Goal: Complete application form: Complete application form

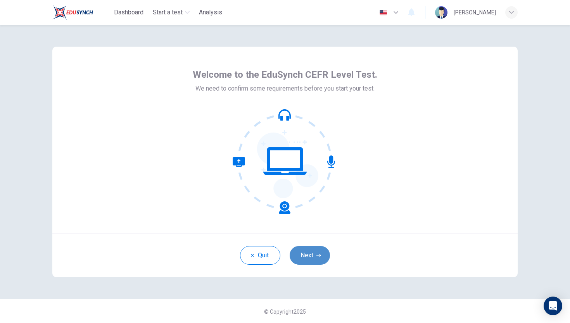
click at [313, 253] on button "Next" at bounding box center [310, 255] width 40 height 19
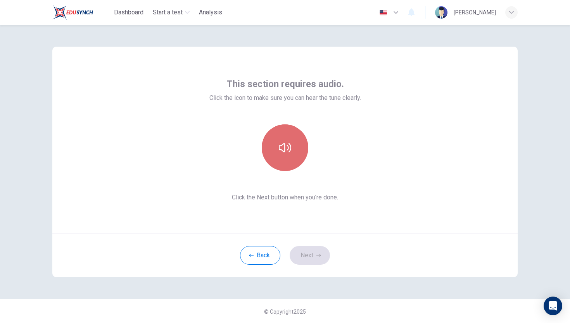
click at [290, 144] on icon "button" at bounding box center [285, 147] width 12 height 9
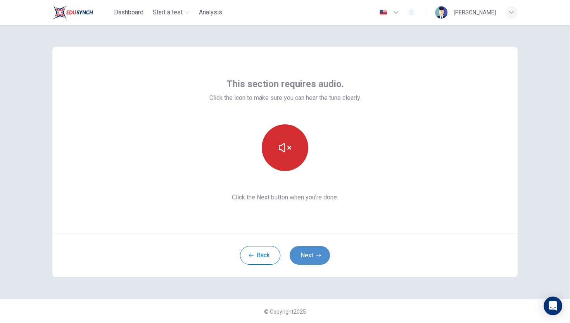
click at [302, 254] on button "Next" at bounding box center [310, 255] width 40 height 19
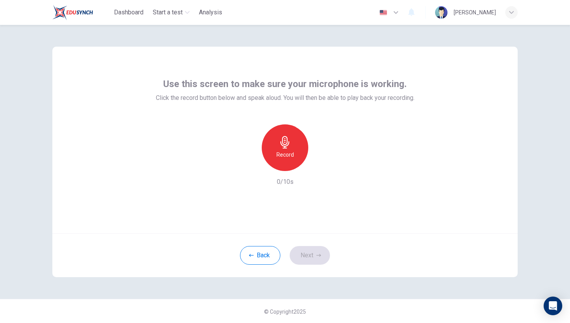
click at [283, 142] on icon "button" at bounding box center [285, 142] width 12 height 12
click at [322, 161] on icon "button" at bounding box center [321, 165] width 8 height 8
click at [313, 258] on button "Next" at bounding box center [310, 255] width 40 height 19
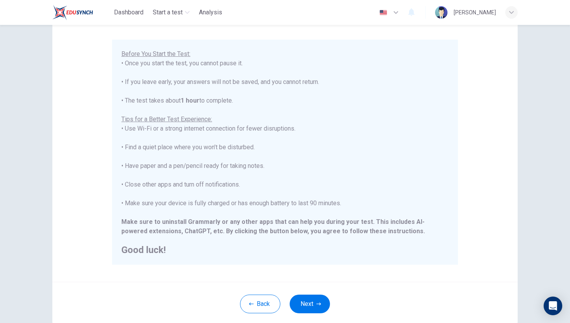
scroll to position [109, 0]
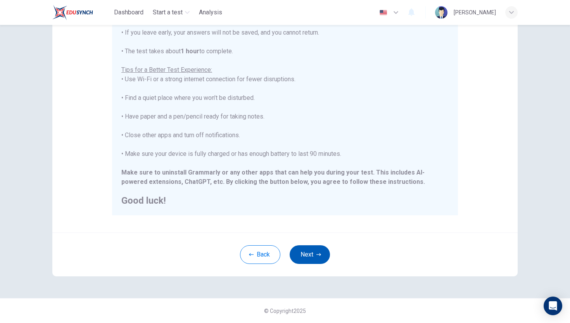
click at [318, 250] on button "Next" at bounding box center [310, 254] width 40 height 19
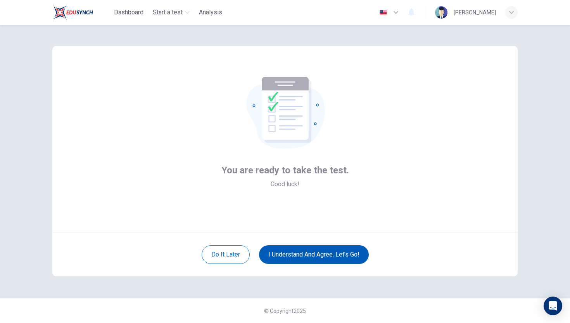
scroll to position [1, 0]
click at [318, 250] on button "I understand and agree. Let’s go!" at bounding box center [314, 254] width 110 height 19
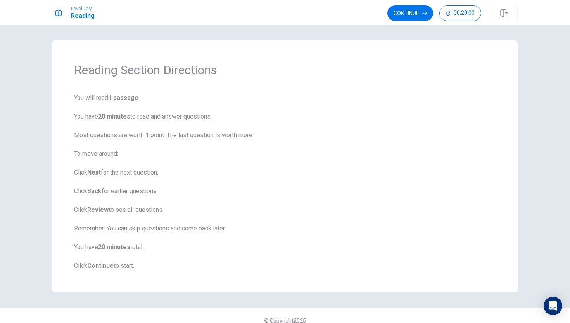
scroll to position [10, 0]
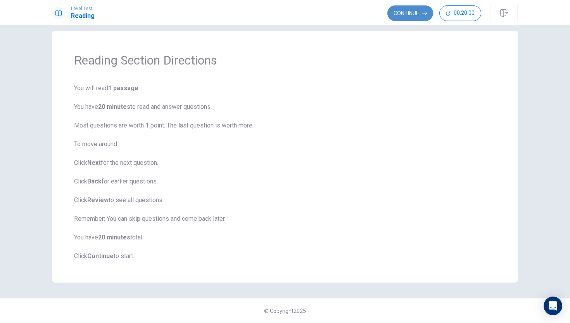
click at [402, 13] on button "Continue" at bounding box center [411, 13] width 46 height 16
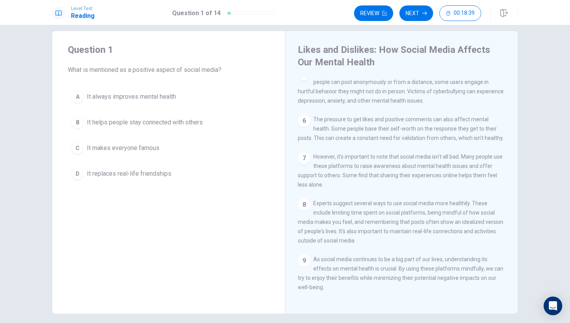
scroll to position [220, 0]
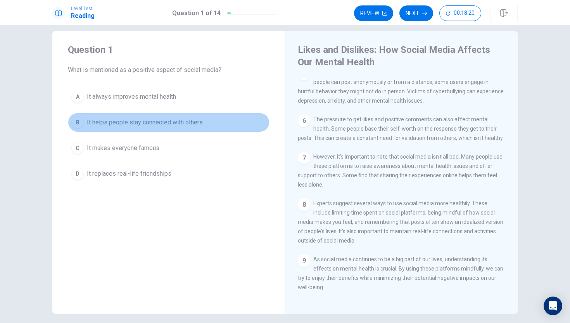
click at [120, 123] on span "It helps people stay connected with others" at bounding box center [145, 122] width 116 height 9
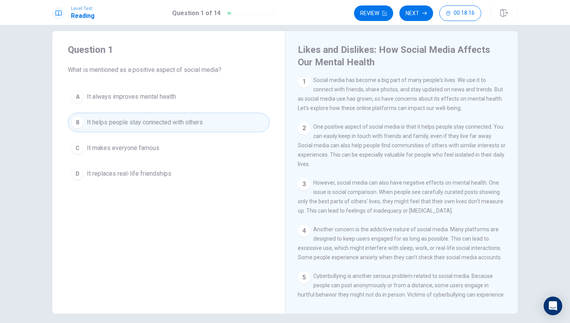
scroll to position [0, 0]
click at [407, 17] on button "Next" at bounding box center [417, 13] width 34 height 16
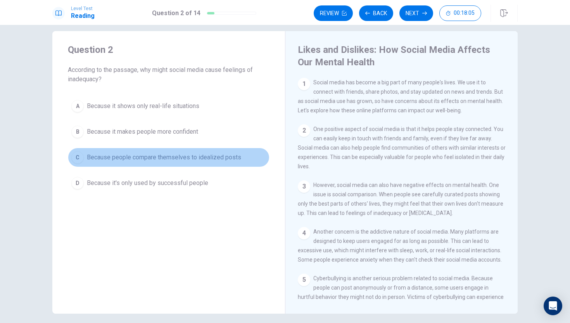
click at [132, 154] on span "Because people compare themselves to idealized posts" at bounding box center [164, 157] width 154 height 9
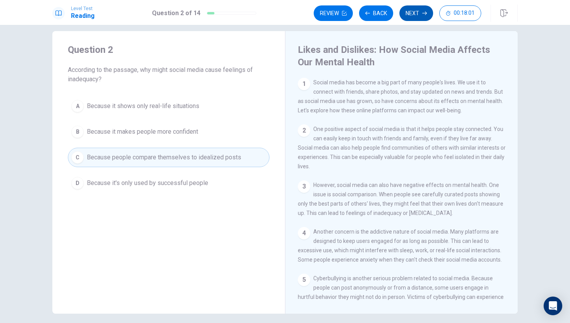
click at [423, 10] on button "Next" at bounding box center [417, 13] width 34 height 16
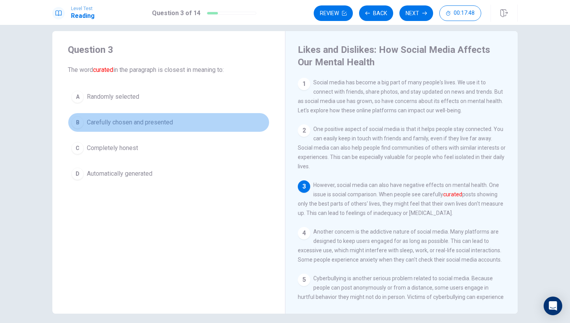
click at [132, 119] on span "Carefully chosen and presented" at bounding box center [130, 122] width 86 height 9
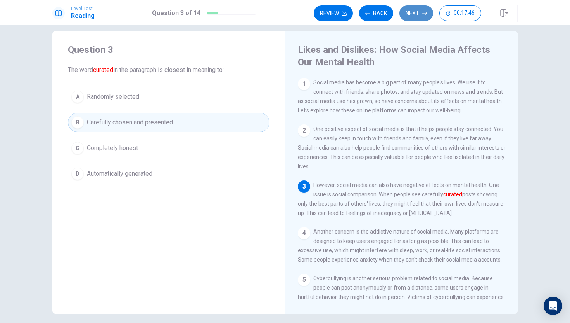
click at [411, 10] on button "Next" at bounding box center [417, 13] width 34 height 16
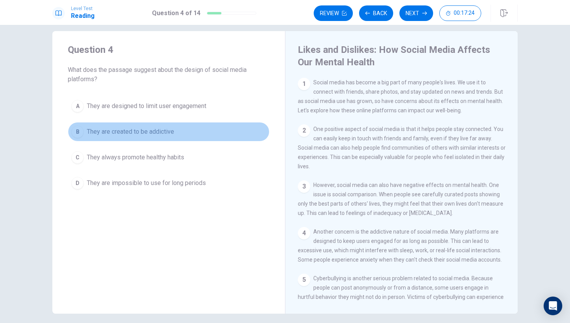
click at [135, 132] on span "They are created to be addictive" at bounding box center [130, 131] width 87 height 9
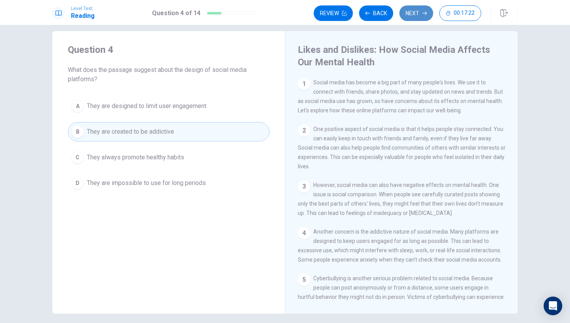
click at [418, 14] on button "Next" at bounding box center [417, 13] width 34 height 16
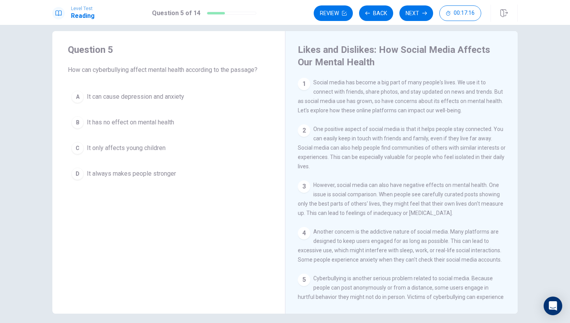
click at [128, 98] on span "It can cause depression and anxiety" at bounding box center [135, 96] width 97 height 9
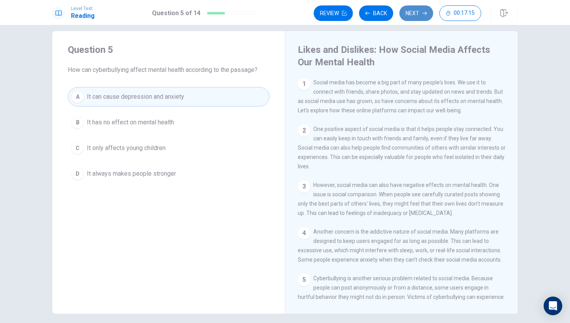
click at [413, 17] on button "Next" at bounding box center [417, 13] width 34 height 16
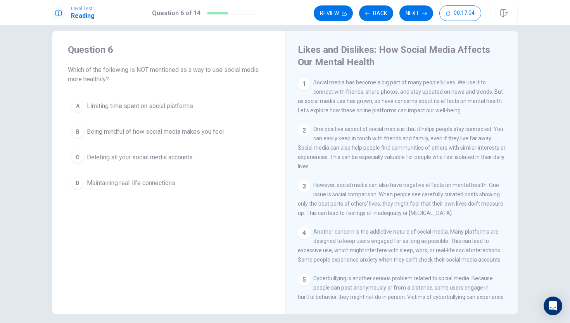
click at [139, 161] on span "Deleting all your social media accounts" at bounding box center [140, 157] width 106 height 9
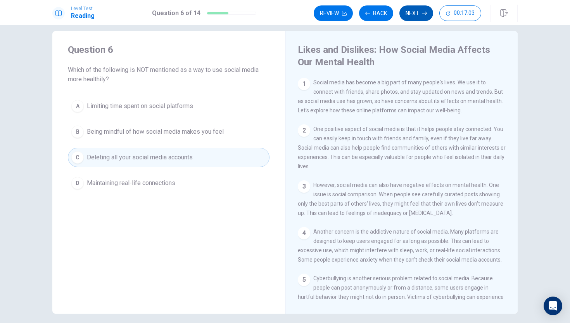
click at [413, 9] on button "Next" at bounding box center [417, 13] width 34 height 16
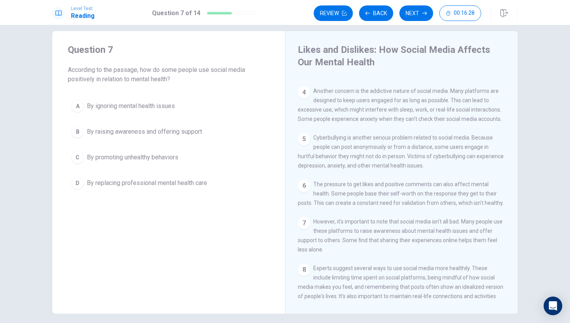
scroll to position [141, 0]
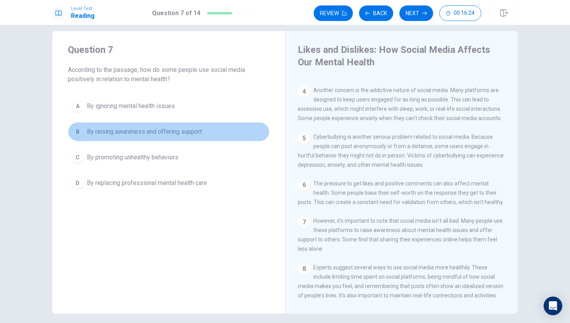
click at [134, 130] on span "By raising awareness and offering support" at bounding box center [144, 131] width 115 height 9
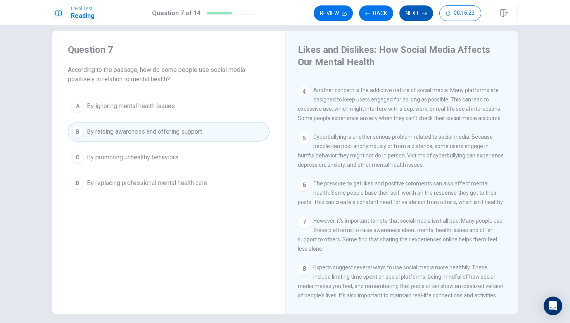
click at [428, 7] on button "Next" at bounding box center [417, 13] width 34 height 16
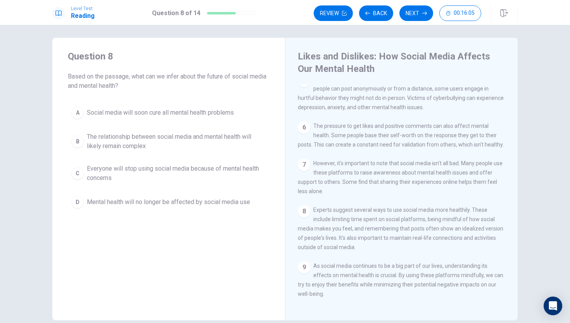
scroll to position [205, 0]
click at [163, 145] on span "The relationship between social media and mental health will likely remain comp…" at bounding box center [176, 141] width 179 height 19
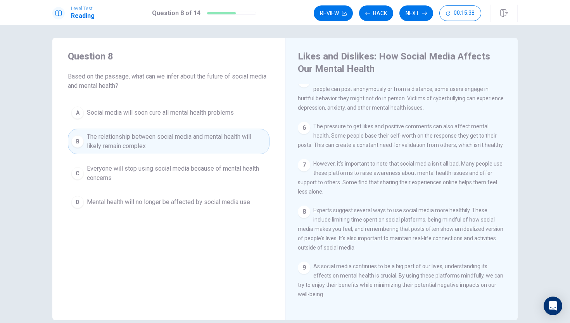
click at [420, 10] on button "Next" at bounding box center [417, 13] width 34 height 16
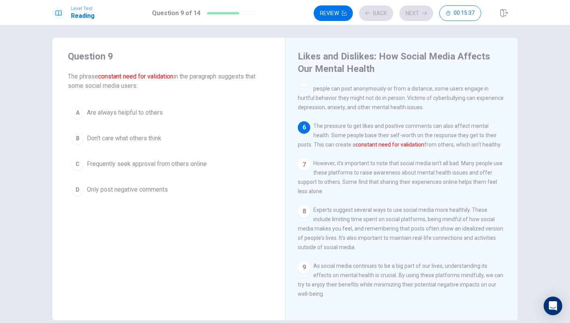
scroll to position [220, 0]
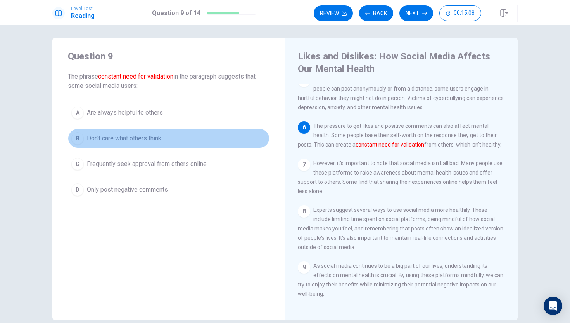
click at [144, 140] on span "Don't care what others think" at bounding box center [124, 138] width 75 height 9
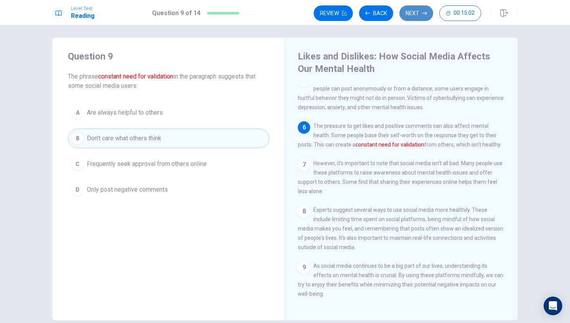
click at [414, 9] on button "Next" at bounding box center [417, 13] width 34 height 16
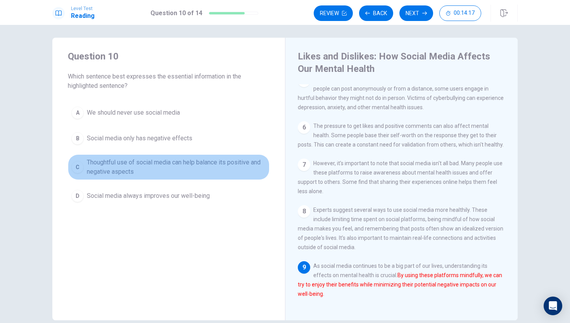
click at [159, 172] on span "Thoughtful use of social media can help balance its positive and negative aspec…" at bounding box center [176, 167] width 179 height 19
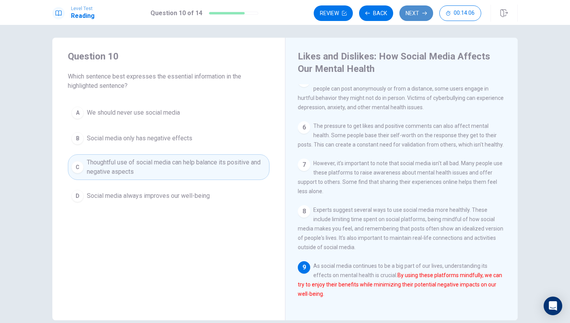
click at [413, 12] on button "Next" at bounding box center [417, 13] width 34 height 16
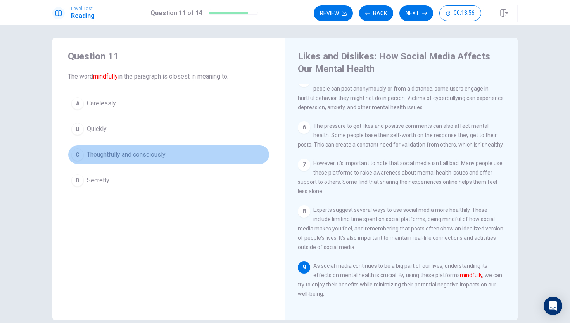
click at [116, 156] on span "Thoughtfully and consciously" at bounding box center [126, 154] width 79 height 9
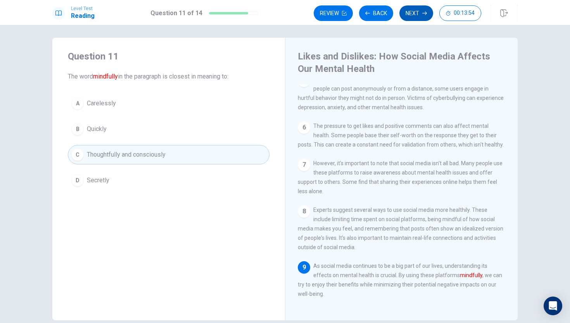
click at [406, 7] on button "Next" at bounding box center [417, 13] width 34 height 16
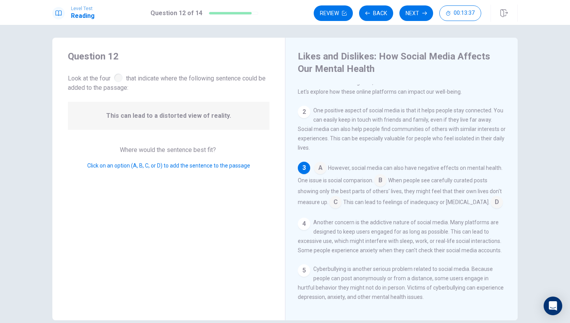
scroll to position [26, 0]
click at [324, 205] on span "When people see carefully curated posts showing only the best parts of others' …" at bounding box center [400, 191] width 204 height 28
click at [384, 183] on input at bounding box center [381, 180] width 12 height 12
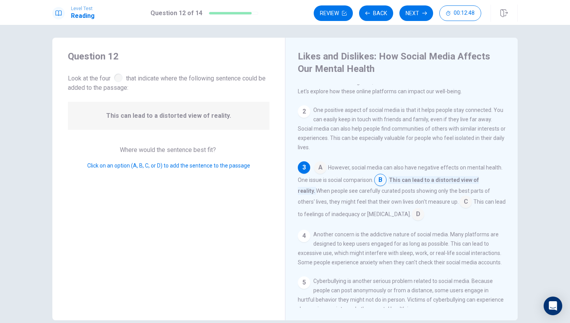
click at [321, 173] on input at bounding box center [320, 168] width 12 height 12
click at [359, 160] on div "1 Social media has become a big part of many people's lives. We use it to conne…" at bounding box center [407, 195] width 218 height 223
click at [487, 183] on input at bounding box center [491, 180] width 12 height 12
click at [460, 205] on input at bounding box center [466, 202] width 12 height 12
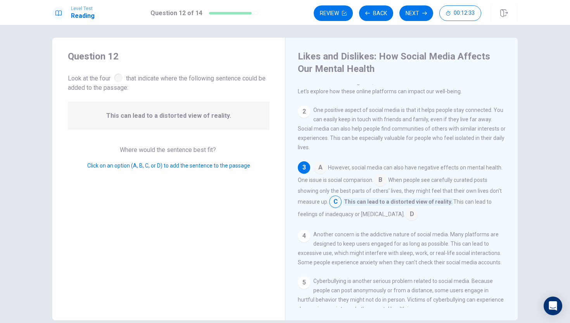
click at [406, 216] on input at bounding box center [412, 214] width 12 height 12
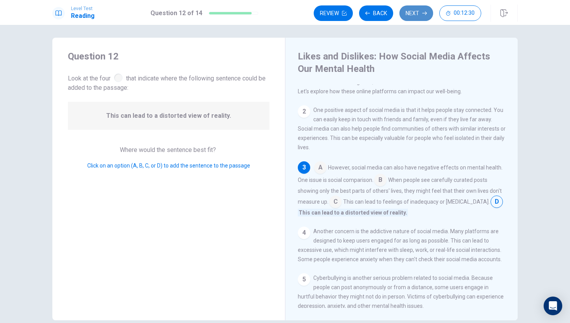
click at [414, 10] on button "Next" at bounding box center [417, 13] width 34 height 16
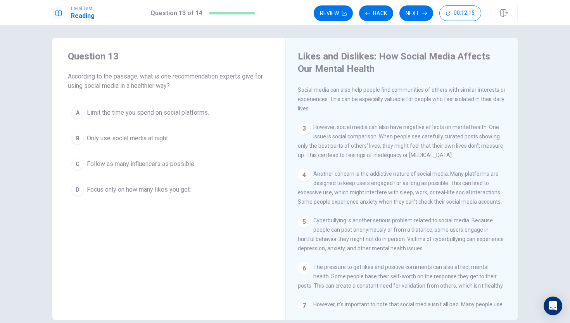
scroll to position [72, 0]
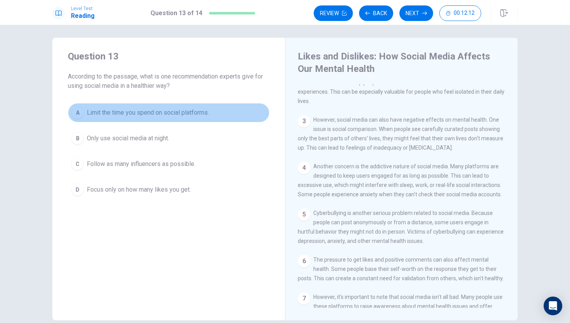
click at [140, 111] on span "Limit the time you spend on social platforms." at bounding box center [148, 112] width 122 height 9
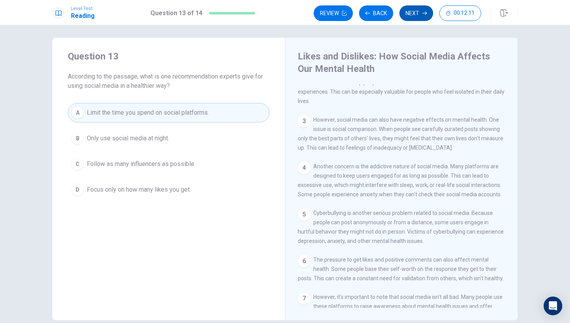
click at [416, 12] on button "Next" at bounding box center [417, 13] width 34 height 16
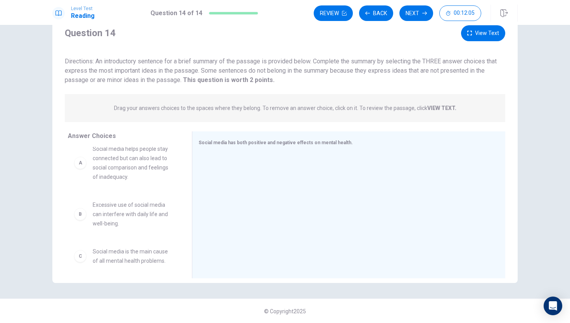
scroll to position [0, 0]
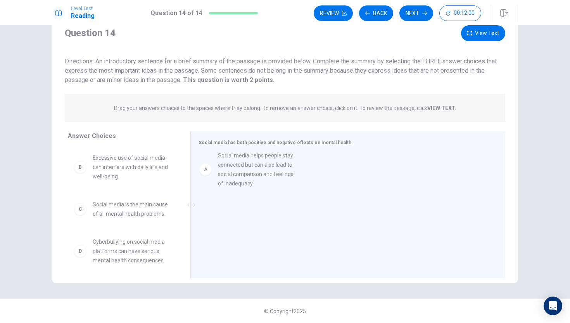
drag, startPoint x: 99, startPoint y: 177, endPoint x: 229, endPoint y: 175, distance: 130.4
drag, startPoint x: 286, startPoint y: 171, endPoint x: 283, endPoint y: 161, distance: 10.3
click at [311, 169] on span "Social media helps people stay connected but can also lead to social comparison…" at bounding box center [356, 169] width 264 height 19
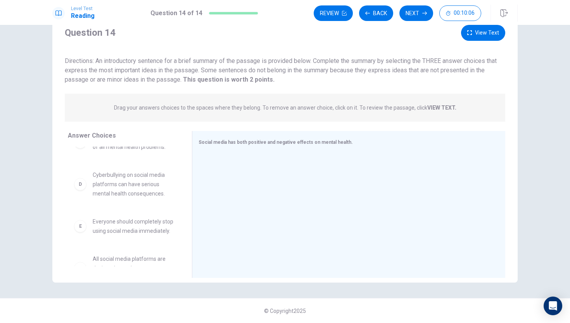
scroll to position [123, 0]
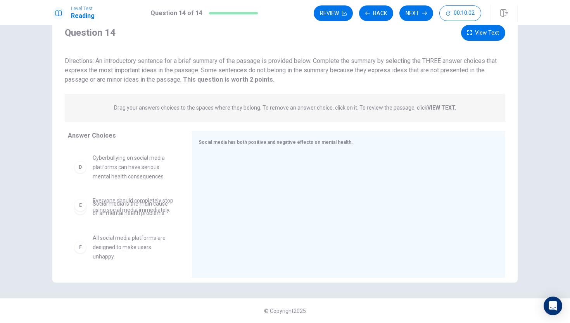
drag, startPoint x: 80, startPoint y: 180, endPoint x: 83, endPoint y: 162, distance: 18.4
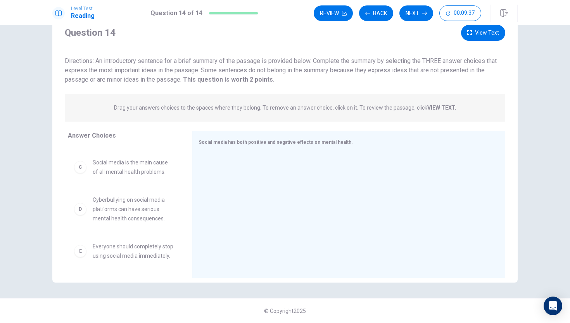
scroll to position [96, 0]
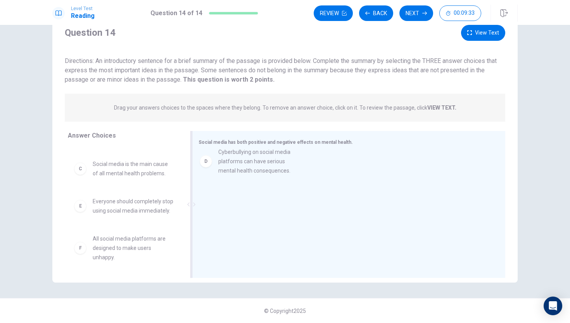
drag, startPoint x: 123, startPoint y: 214, endPoint x: 260, endPoint y: 166, distance: 145.8
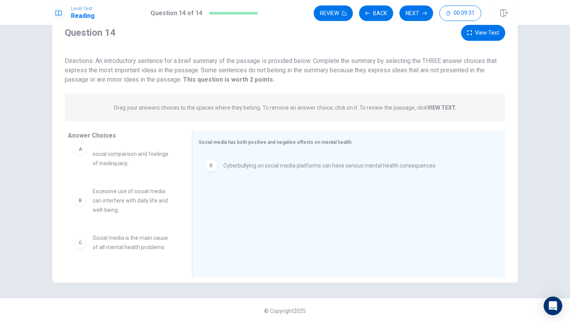
scroll to position [0, 0]
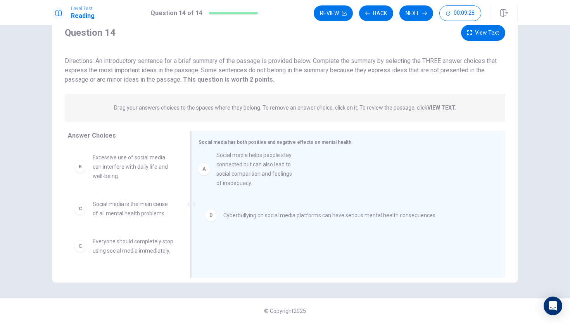
drag, startPoint x: 130, startPoint y: 177, endPoint x: 247, endPoint y: 172, distance: 116.5
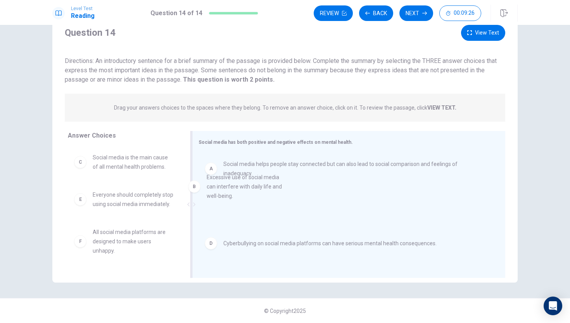
drag, startPoint x: 115, startPoint y: 165, endPoint x: 246, endPoint y: 191, distance: 133.8
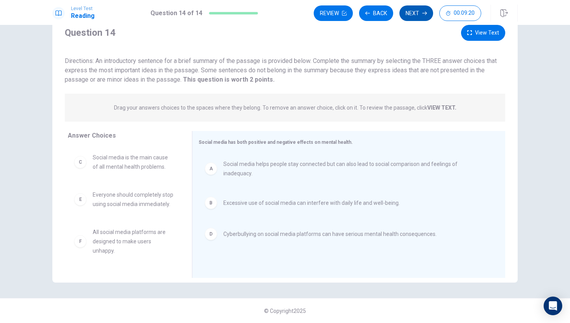
click at [416, 11] on button "Next" at bounding box center [417, 13] width 34 height 16
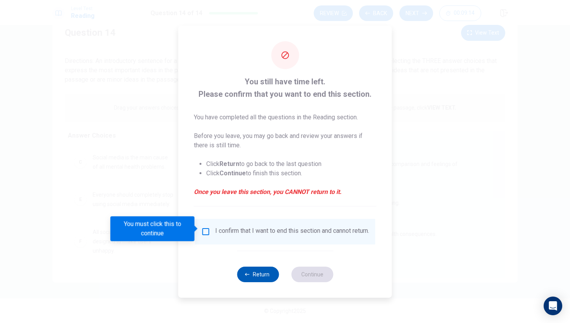
click at [258, 278] on button "Return" at bounding box center [258, 274] width 42 height 16
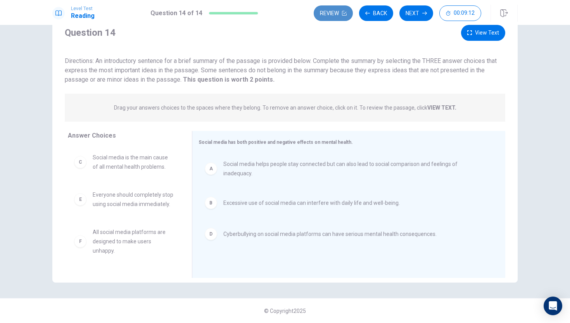
click at [334, 12] on button "Review" at bounding box center [333, 13] width 39 height 16
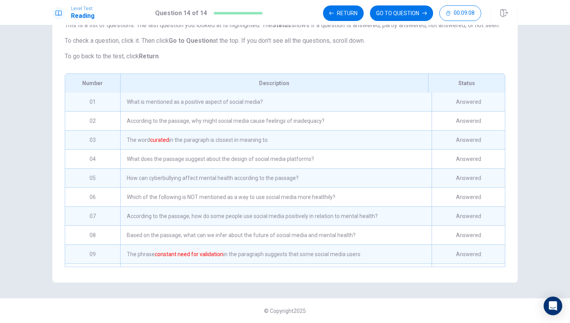
click at [196, 95] on div "What is mentioned as a positive aspect of social media?" at bounding box center [276, 101] width 312 height 19
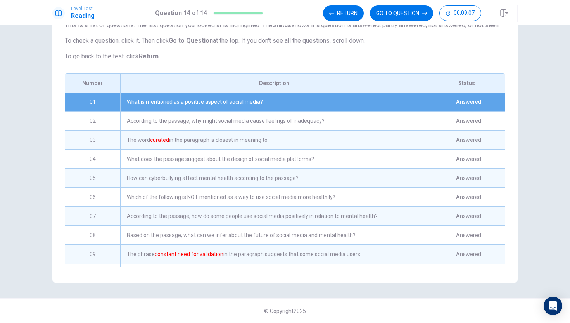
click at [195, 100] on div "What is mentioned as a positive aspect of social media?" at bounding box center [276, 101] width 312 height 19
click at [210, 50] on span "This is a list of questions. The last question you looked at is highlighted. Th…" at bounding box center [285, 41] width 441 height 40
click at [345, 18] on button "Return" at bounding box center [343, 13] width 41 height 16
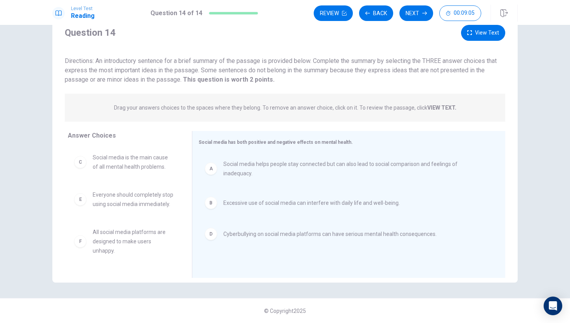
scroll to position [28, 0]
click at [378, 8] on button "Back" at bounding box center [376, 13] width 34 height 16
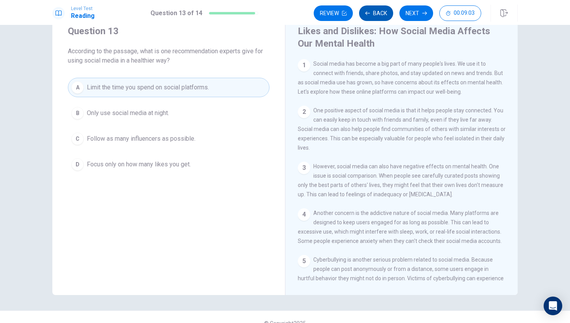
scroll to position [40, 0]
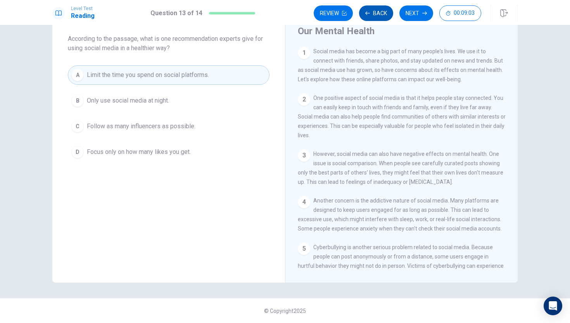
click at [378, 8] on button "Back" at bounding box center [376, 13] width 34 height 16
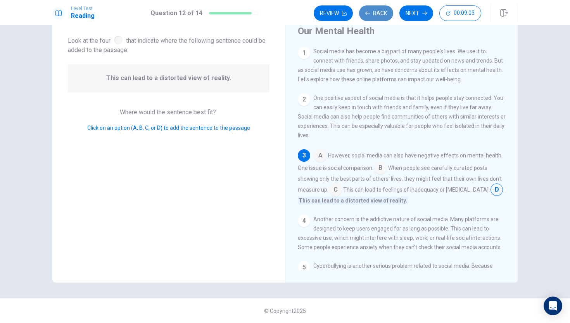
click at [378, 8] on button "Back" at bounding box center [376, 13] width 34 height 16
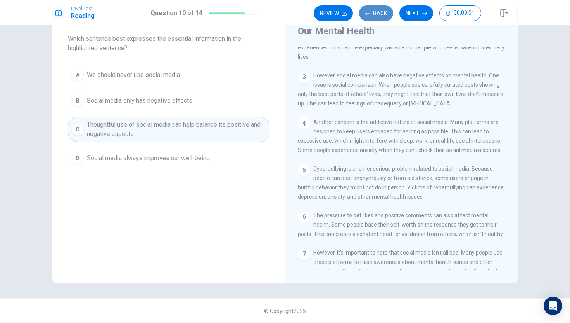
click at [378, 8] on button "Back" at bounding box center [376, 13] width 34 height 16
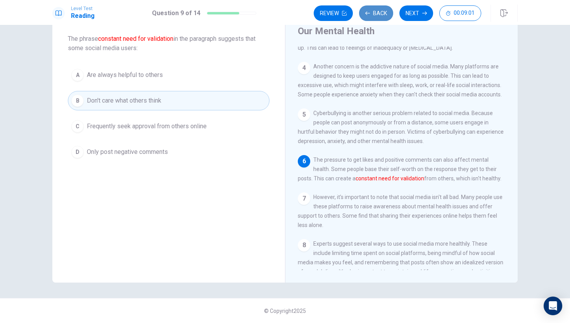
click at [378, 8] on button "Back" at bounding box center [376, 13] width 34 height 16
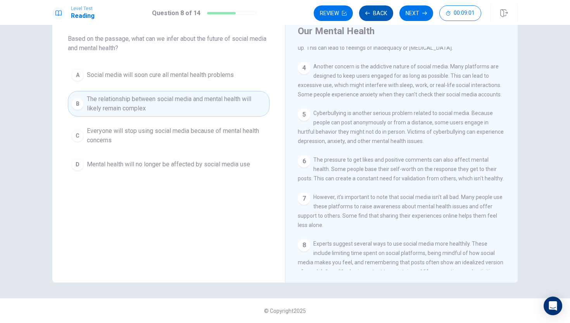
click at [378, 8] on button "Back" at bounding box center [376, 13] width 34 height 16
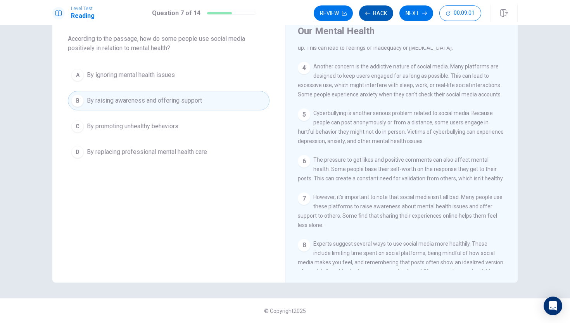
click at [378, 8] on button "Back" at bounding box center [376, 13] width 34 height 16
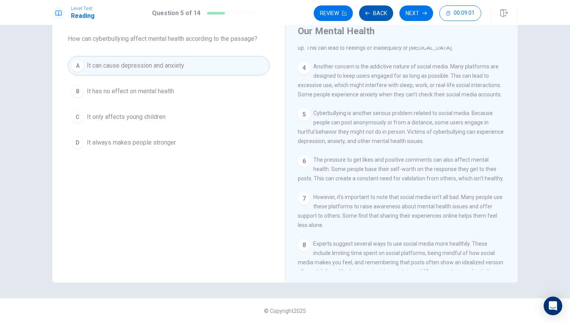
click at [378, 8] on button "Back" at bounding box center [376, 13] width 34 height 16
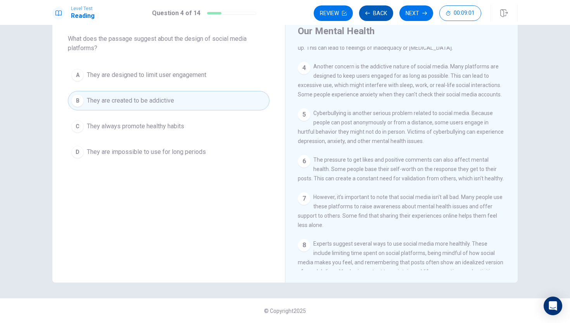
click at [378, 8] on button "Back" at bounding box center [376, 13] width 34 height 16
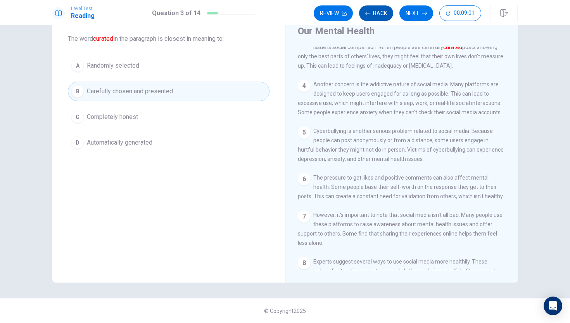
scroll to position [106, 0]
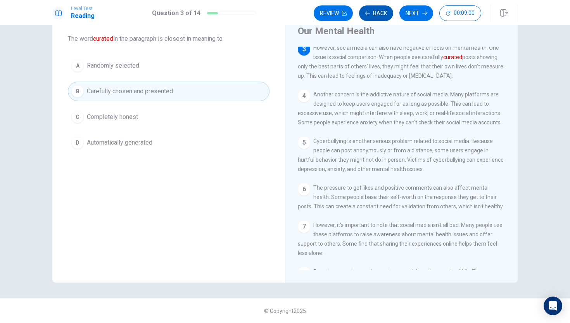
click at [378, 8] on button "Back" at bounding box center [376, 13] width 34 height 16
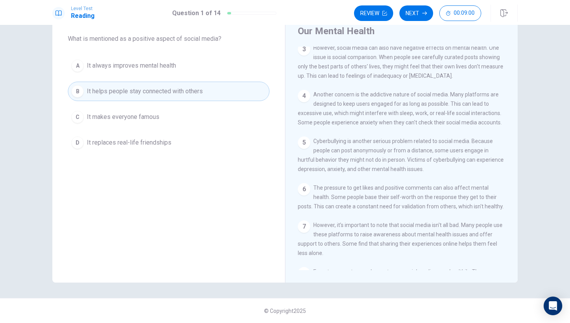
click at [378, 8] on button "Review" at bounding box center [373, 13] width 39 height 16
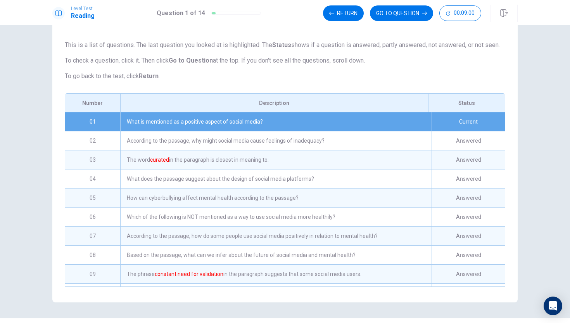
scroll to position [69, 0]
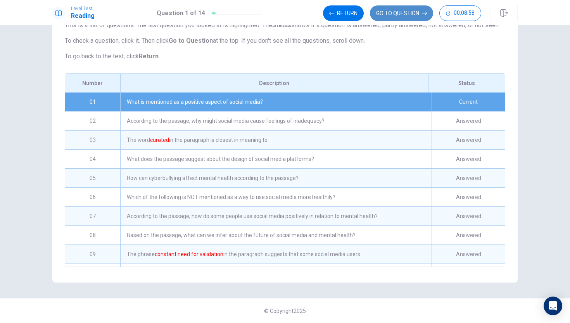
click at [405, 14] on button "GO TO QUESTION" at bounding box center [401, 13] width 63 height 16
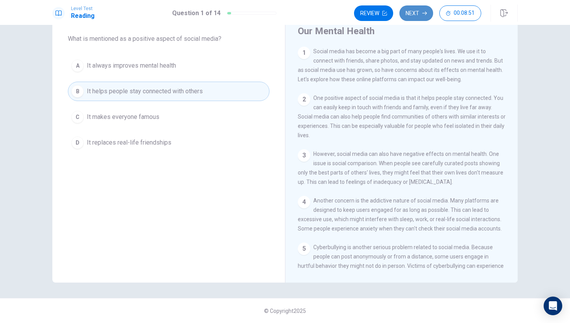
click at [416, 16] on button "Next" at bounding box center [417, 13] width 34 height 16
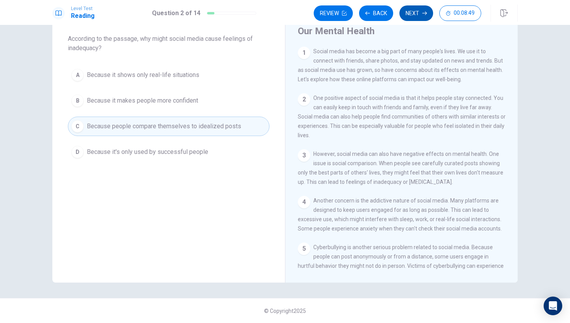
click at [415, 14] on button "Next" at bounding box center [417, 13] width 34 height 16
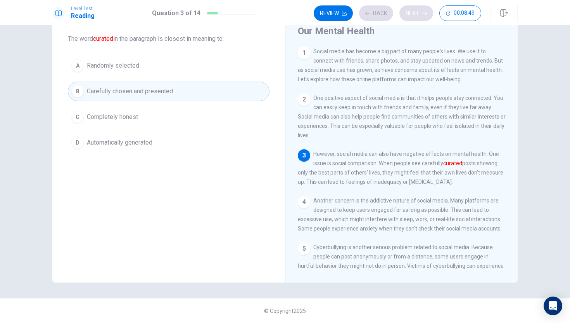
click at [415, 14] on div "Review Back Next 00:08:49" at bounding box center [398, 13] width 168 height 16
click at [413, 14] on div "Review Back Next 00:08:48" at bounding box center [398, 13] width 168 height 16
click at [413, 14] on button "Next" at bounding box center [417, 13] width 34 height 16
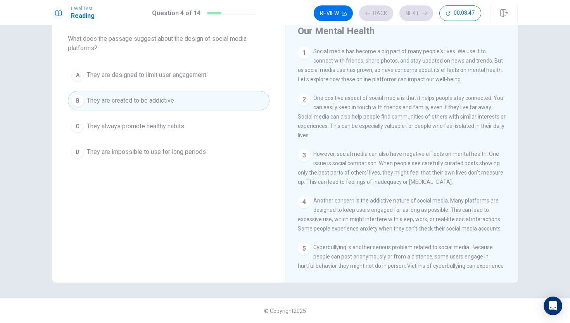
click at [413, 14] on div "Review Back Next 00:08:47" at bounding box center [398, 13] width 168 height 16
click at [413, 14] on div "Review Back Next 00:08:46" at bounding box center [398, 13] width 168 height 16
click at [412, 14] on button "Next" at bounding box center [417, 13] width 34 height 16
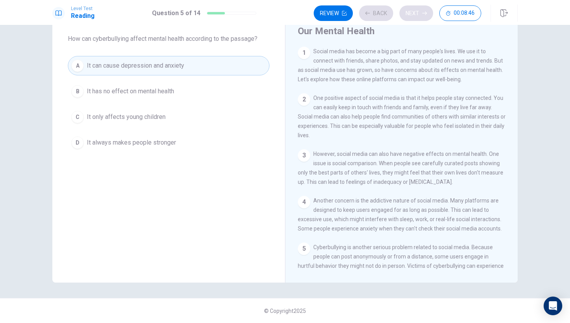
click at [412, 14] on div "Review Back Next 00:08:46" at bounding box center [398, 13] width 168 height 16
click at [412, 14] on div "Review Back Next 00:08:45" at bounding box center [398, 13] width 168 height 16
click at [412, 14] on button "Next" at bounding box center [417, 13] width 34 height 16
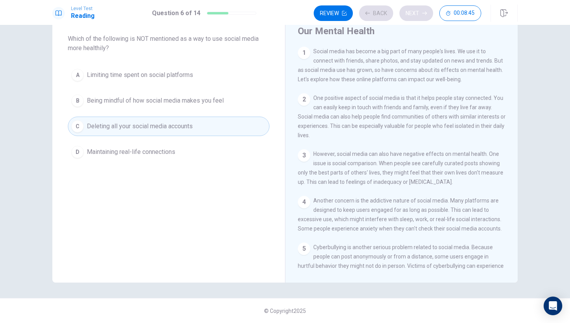
click at [412, 14] on div "Review Back Next 00:08:45" at bounding box center [398, 13] width 168 height 16
click at [412, 14] on div "Review Back Next 00:08:44" at bounding box center [398, 13] width 168 height 16
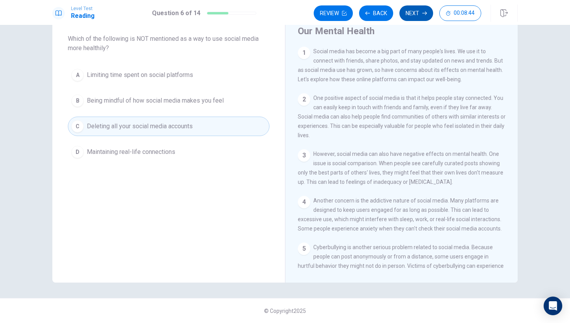
click at [412, 14] on button "Next" at bounding box center [417, 13] width 34 height 16
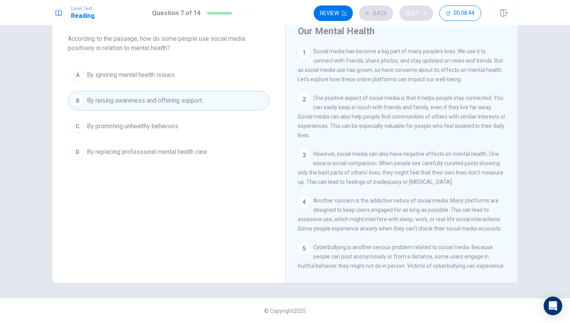
click at [412, 14] on div "Review Back Next 00:08:44" at bounding box center [398, 13] width 168 height 16
click at [412, 14] on div "Review Back Next 00:08:43" at bounding box center [398, 13] width 168 height 16
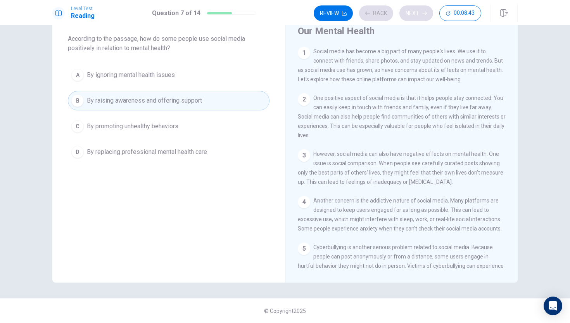
click at [412, 14] on div "Review Back Next 00:08:43" at bounding box center [398, 13] width 168 height 16
click at [412, 14] on button "Next" at bounding box center [417, 13] width 34 height 16
click at [412, 14] on div "Review Back Next 00:08:43" at bounding box center [398, 13] width 168 height 16
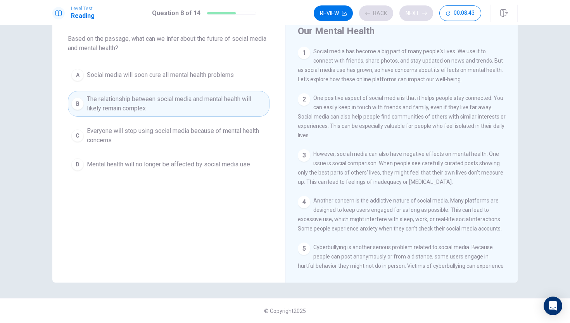
click at [412, 14] on div "Review Back Next 00:08:43" at bounding box center [398, 13] width 168 height 16
click at [412, 14] on div "Review Back Next 00:08:42" at bounding box center [398, 13] width 168 height 16
click at [436, 9] on div "Review Back Next 00:08:39" at bounding box center [398, 13] width 168 height 16
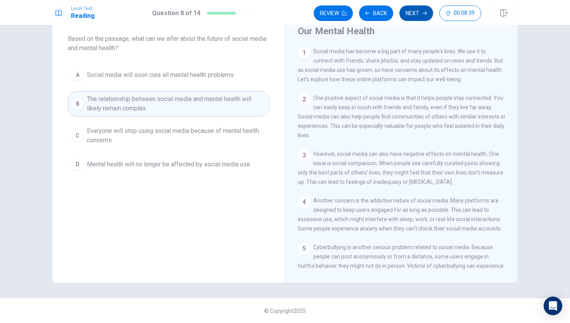
click at [423, 10] on button "Next" at bounding box center [417, 13] width 34 height 16
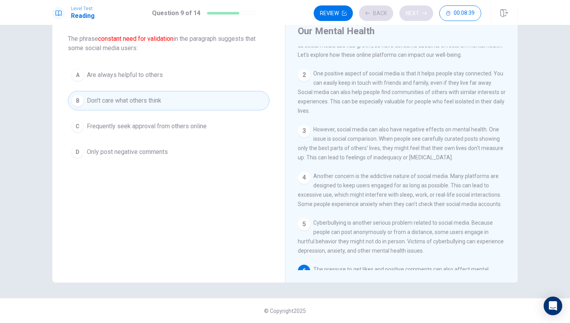
click at [423, 10] on div "Review Back Next 00:08:39" at bounding box center [398, 13] width 168 height 16
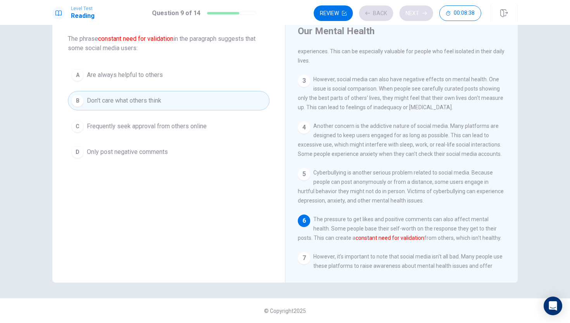
click at [423, 10] on div "Review Back Next 00:08:38" at bounding box center [398, 13] width 168 height 16
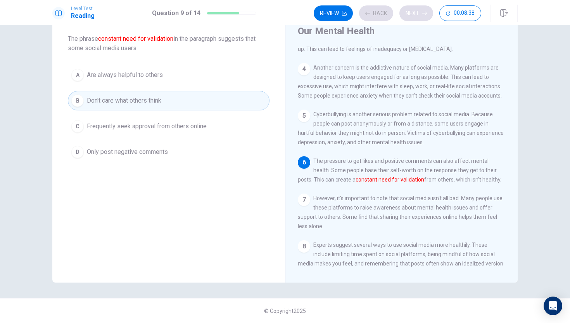
click at [423, 10] on div "Review Back Next 00:08:38" at bounding box center [398, 13] width 168 height 16
click at [423, 10] on button "Next" at bounding box center [417, 13] width 34 height 16
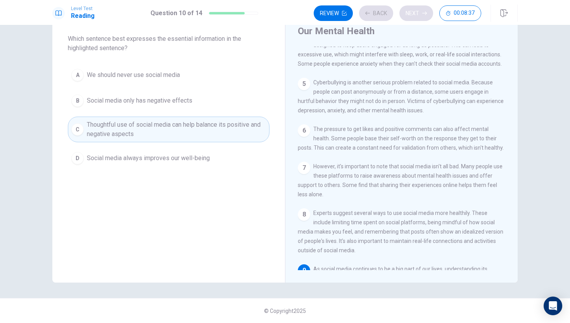
click at [423, 10] on div "Review Back Next 00:08:37" at bounding box center [398, 13] width 168 height 16
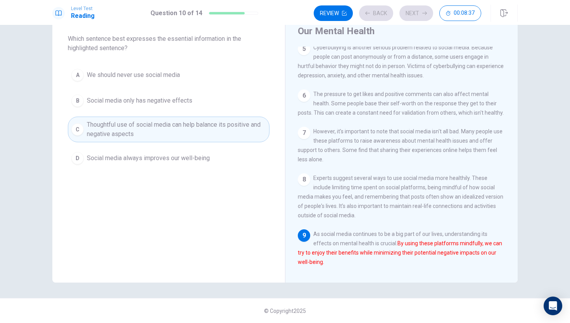
click at [423, 10] on div "Review Back Next 00:08:37" at bounding box center [398, 13] width 168 height 16
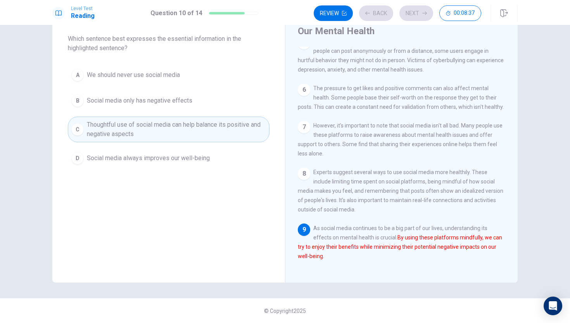
click at [423, 10] on div "Review Back Next 00:08:37" at bounding box center [398, 13] width 168 height 16
click at [423, 10] on button "Next" at bounding box center [417, 13] width 34 height 16
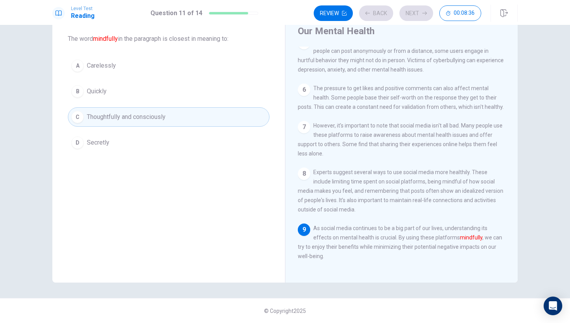
click at [423, 10] on div "Review Back Next 00:08:36" at bounding box center [398, 13] width 168 height 16
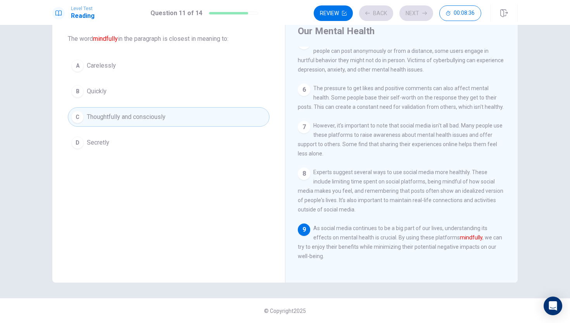
click at [423, 10] on button "Next" at bounding box center [417, 13] width 34 height 16
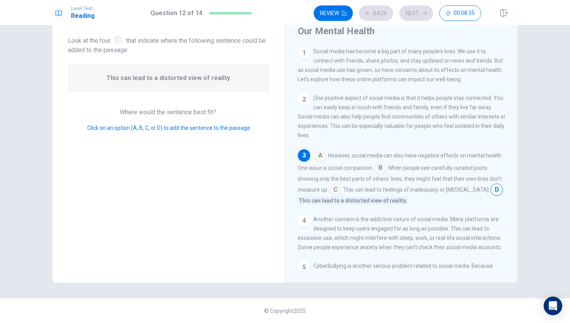
scroll to position [16, 0]
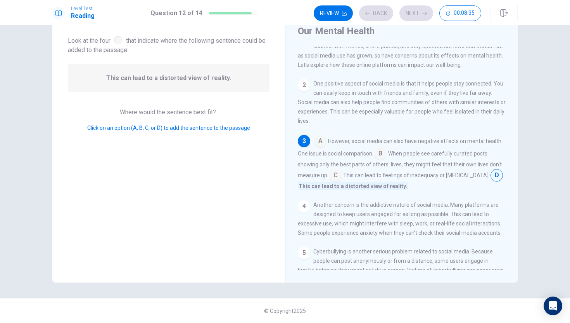
click at [423, 10] on div "Review Back Next 00:08:35" at bounding box center [398, 13] width 168 height 16
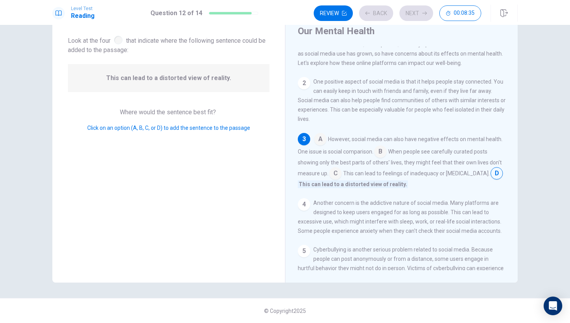
click at [423, 10] on div "Review Back Next 00:08:35" at bounding box center [398, 13] width 168 height 16
click at [423, 10] on button "Next" at bounding box center [417, 13] width 34 height 16
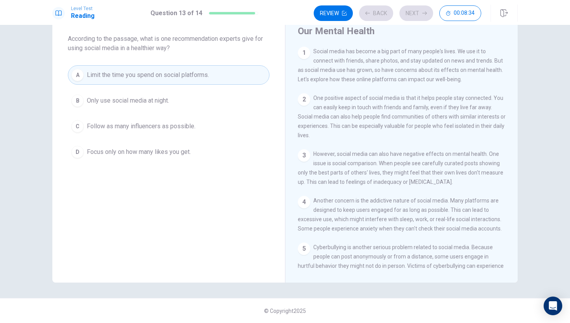
click at [423, 10] on div "Review Back Next 00:08:34" at bounding box center [398, 13] width 168 height 16
click at [423, 10] on div "Review Back Next 00:08:33" at bounding box center [398, 13] width 168 height 16
click at [423, 10] on button "Next" at bounding box center [417, 13] width 34 height 16
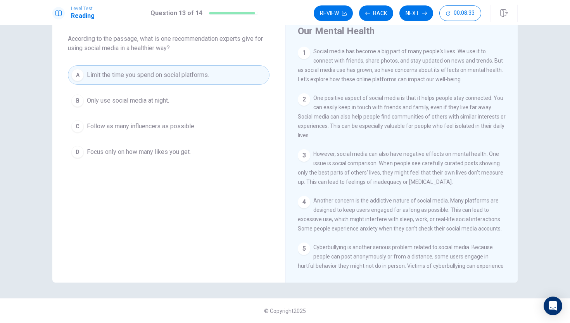
scroll to position [28, 0]
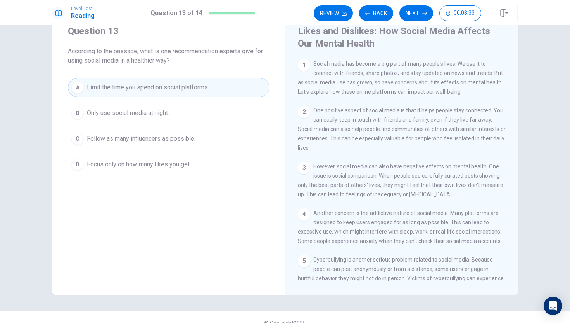
click at [423, 10] on div "Review Back Next 00:08:33" at bounding box center [398, 13] width 168 height 16
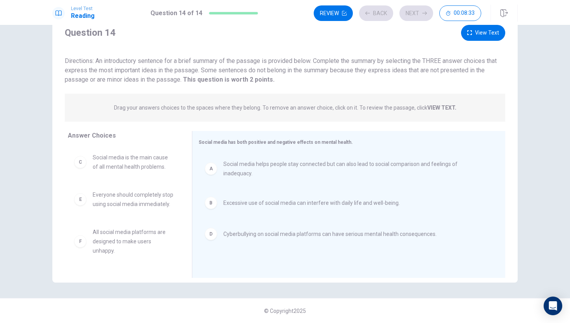
click at [423, 10] on div "Review Back Next 00:08:33" at bounding box center [398, 13] width 168 height 16
click at [416, 18] on button "Next" at bounding box center [417, 13] width 34 height 16
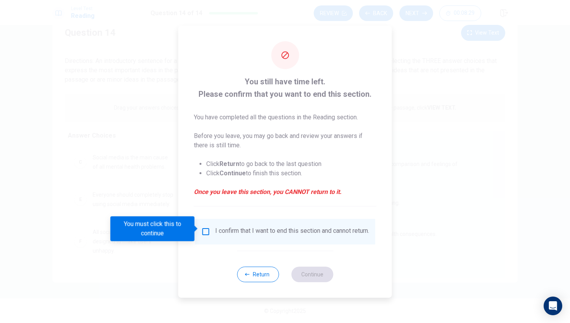
click at [215, 234] on div "I confirm that I want to end this section and cannot return." at bounding box center [292, 231] width 154 height 9
click at [206, 227] on input "You must click this to continue" at bounding box center [205, 231] width 9 height 9
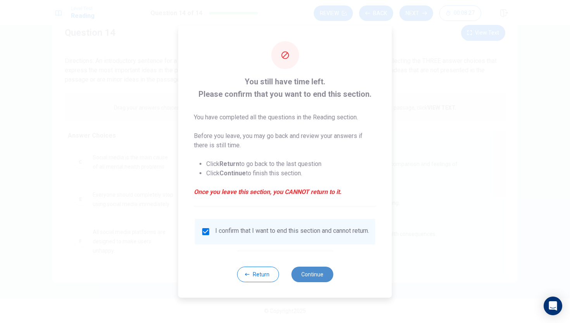
click at [315, 278] on button "Continue" at bounding box center [312, 274] width 42 height 16
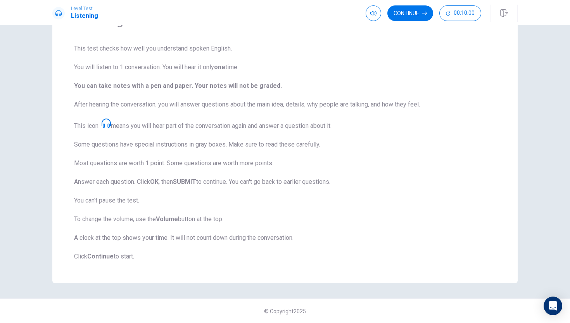
scroll to position [0, 0]
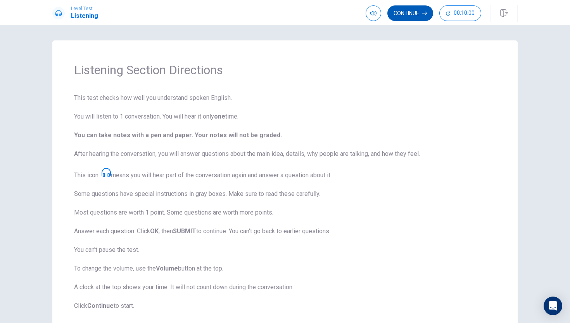
click at [407, 16] on button "Continue" at bounding box center [411, 13] width 46 height 16
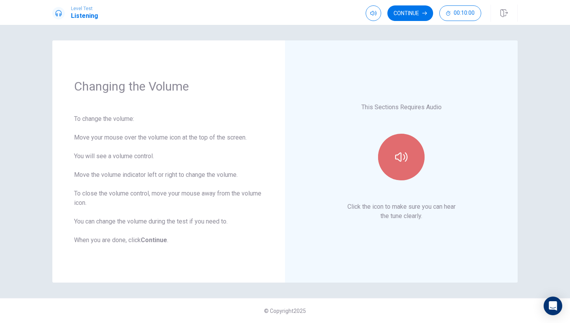
click at [415, 163] on button "button" at bounding box center [401, 157] width 47 height 47
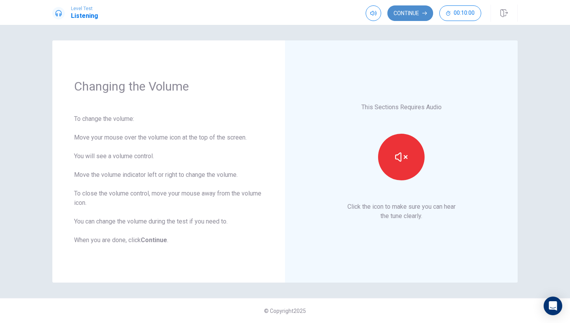
click at [413, 12] on button "Continue" at bounding box center [411, 13] width 46 height 16
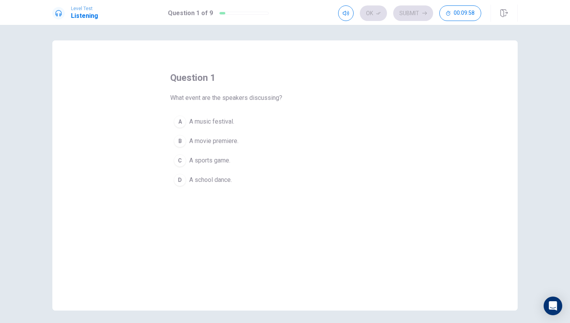
click at [211, 123] on span "A music festival." at bounding box center [211, 121] width 45 height 9
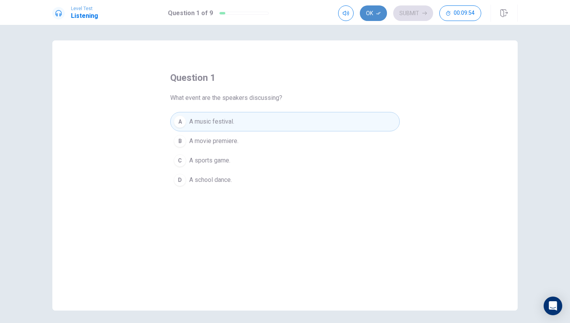
click at [373, 14] on button "Ok" at bounding box center [373, 13] width 27 height 16
click at [414, 13] on button "Submit" at bounding box center [414, 13] width 40 height 16
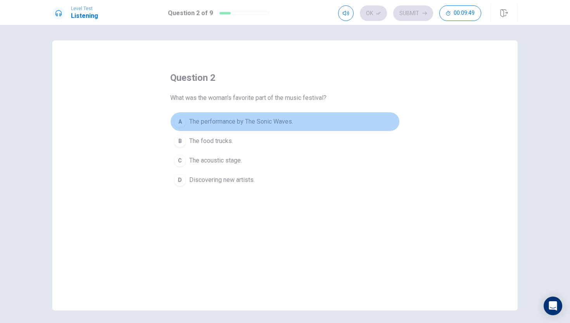
click at [236, 122] on span "The performance by The Sonic Waves." at bounding box center [241, 121] width 104 height 9
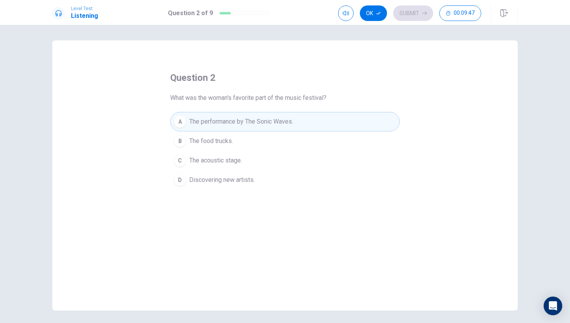
click at [382, 4] on div "Level Test Listening Question 2 of 9 Ok Submit 00:09:47" at bounding box center [285, 12] width 570 height 25
click at [376, 7] on button "Ok" at bounding box center [373, 13] width 27 height 16
click at [397, 7] on button "Submit" at bounding box center [414, 13] width 40 height 16
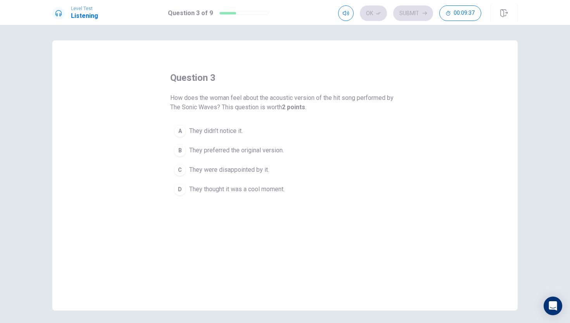
click at [231, 189] on span "They thought it was a cool moment." at bounding box center [236, 188] width 95 height 9
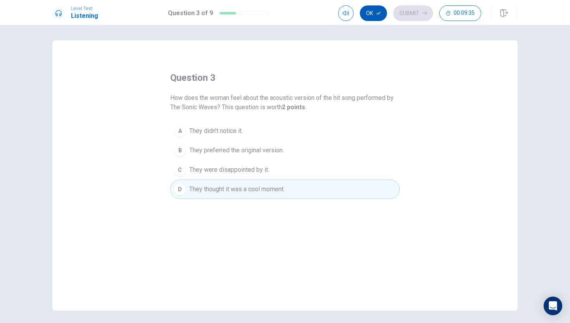
click at [378, 15] on icon "button" at bounding box center [378, 13] width 5 height 5
click at [398, 13] on button "Submit" at bounding box center [414, 13] width 40 height 16
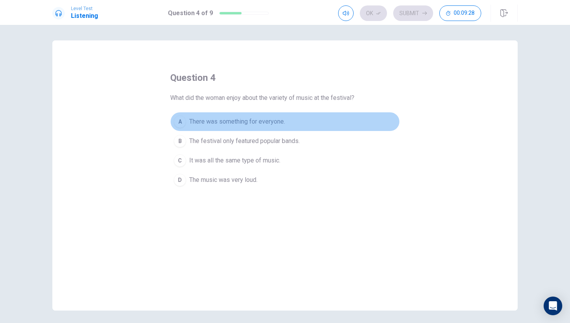
click at [231, 121] on span "There was something for everyone." at bounding box center [237, 121] width 96 height 9
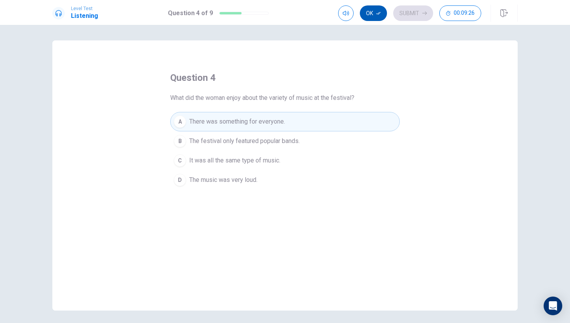
click at [370, 15] on button "Ok" at bounding box center [373, 13] width 27 height 16
click at [394, 15] on button "Submit" at bounding box center [414, 13] width 40 height 16
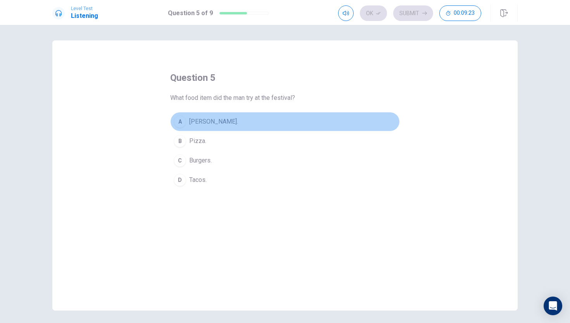
click at [203, 121] on span "[PERSON_NAME]." at bounding box center [213, 121] width 49 height 9
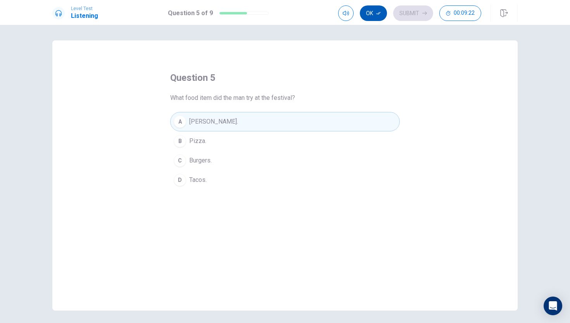
click at [369, 9] on button "Ok" at bounding box center [373, 13] width 27 height 16
click at [404, 9] on button "Submit" at bounding box center [414, 13] width 40 height 16
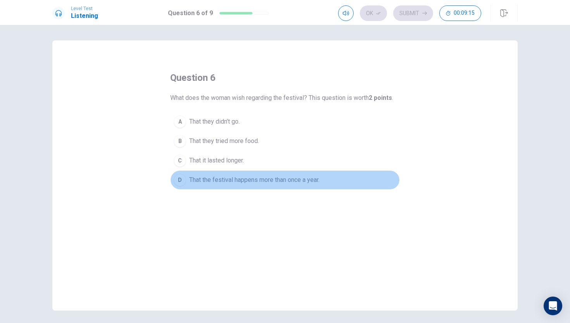
click at [212, 180] on span "That the festival happens more than once a year." at bounding box center [254, 179] width 130 height 9
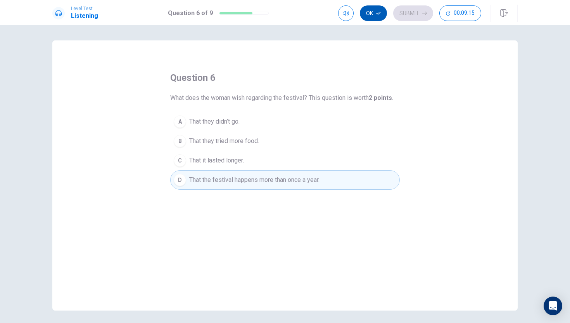
click at [374, 16] on button "Ok" at bounding box center [373, 13] width 27 height 16
click at [388, 16] on div "Ok Submit 00:09:14" at bounding box center [409, 13] width 143 height 16
click at [399, 14] on button "Submit" at bounding box center [414, 13] width 40 height 16
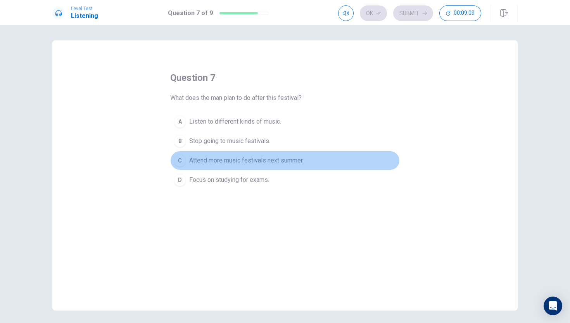
click at [241, 162] on span "Attend more music festivals next summer." at bounding box center [246, 160] width 114 height 9
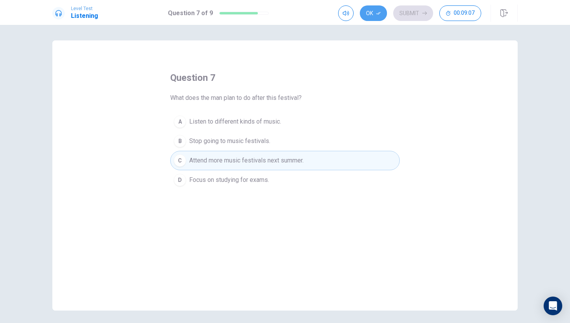
click at [368, 11] on button "Ok" at bounding box center [373, 13] width 27 height 16
click at [410, 14] on button "Submit" at bounding box center [414, 13] width 40 height 16
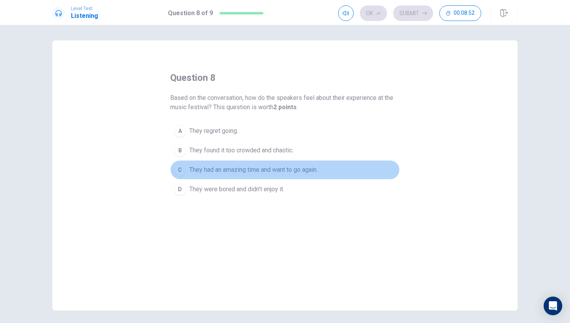
click at [206, 171] on span "They had an amazing time and want to go again." at bounding box center [253, 169] width 128 height 9
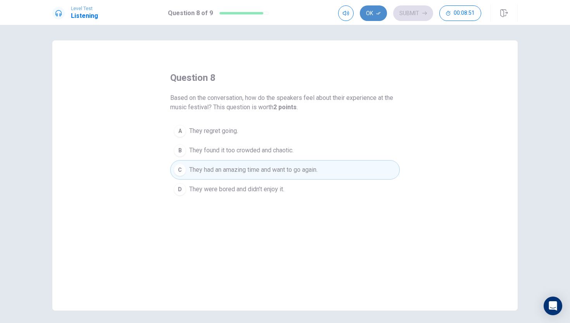
click at [381, 13] on icon "button" at bounding box center [378, 13] width 5 height 5
click at [405, 13] on button "Submit" at bounding box center [414, 13] width 40 height 16
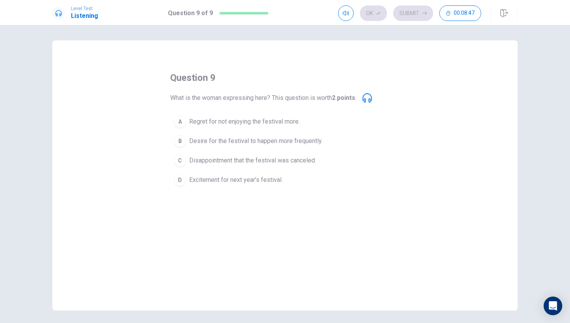
click at [241, 145] on span "Desire for the festival to happen more frequently." at bounding box center [256, 140] width 134 height 9
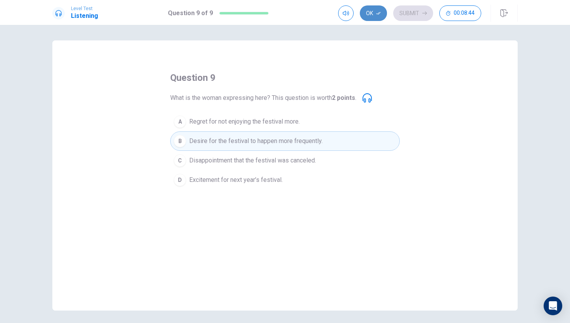
click at [370, 11] on button "Ok" at bounding box center [373, 13] width 27 height 16
click at [414, 9] on button "Submit" at bounding box center [414, 13] width 40 height 16
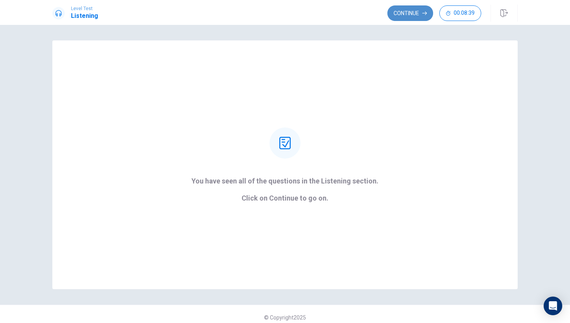
click at [415, 11] on button "Continue" at bounding box center [411, 13] width 46 height 16
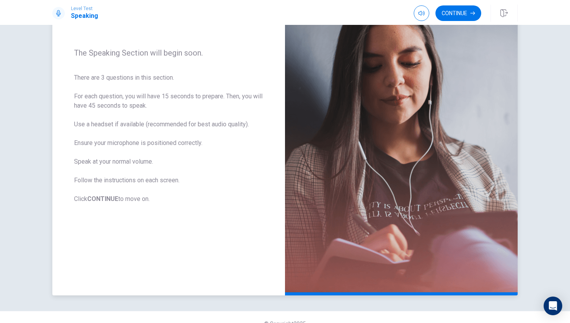
scroll to position [97, 0]
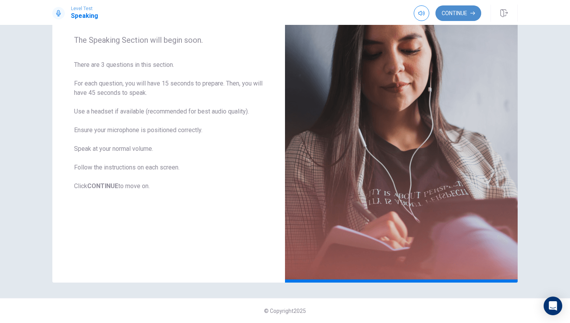
click at [461, 12] on button "Continue" at bounding box center [459, 13] width 46 height 16
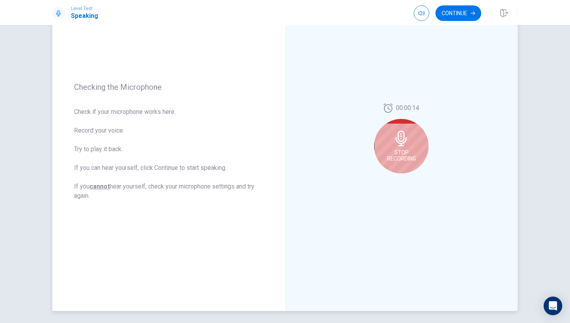
scroll to position [59, 0]
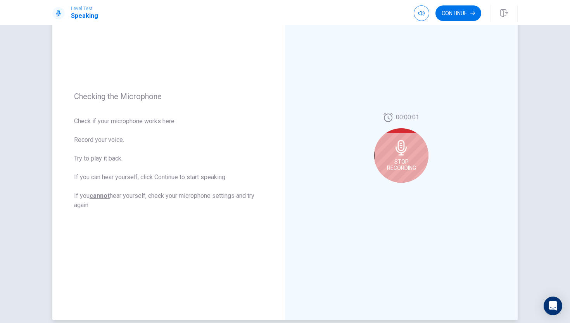
click at [421, 147] on div "Stop Recording" at bounding box center [402, 155] width 54 height 54
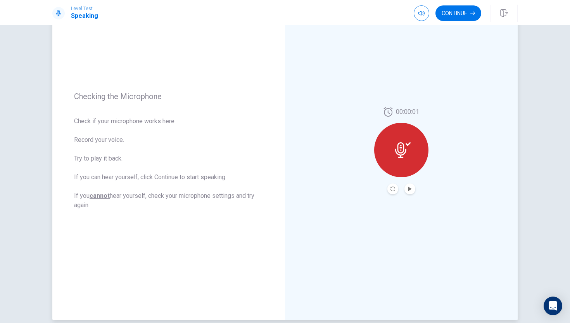
click at [413, 187] on button "Play Audio" at bounding box center [410, 188] width 11 height 11
click at [459, 14] on button "Continue" at bounding box center [459, 13] width 46 height 16
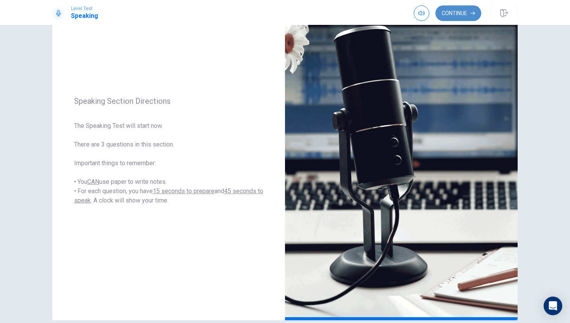
click at [450, 8] on button "Continue" at bounding box center [459, 13] width 46 height 16
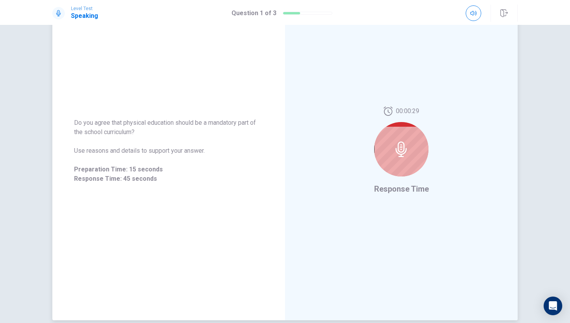
click at [410, 165] on div at bounding box center [402, 149] width 54 height 54
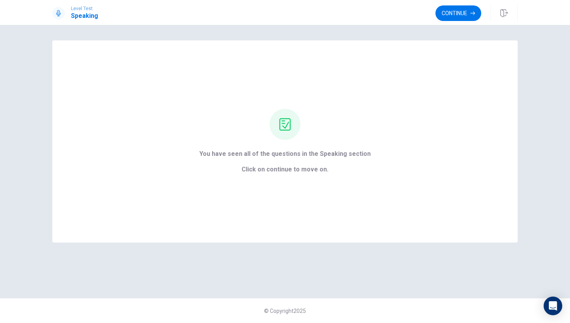
scroll to position [0, 0]
click at [465, 6] on button "Continue" at bounding box center [459, 13] width 46 height 16
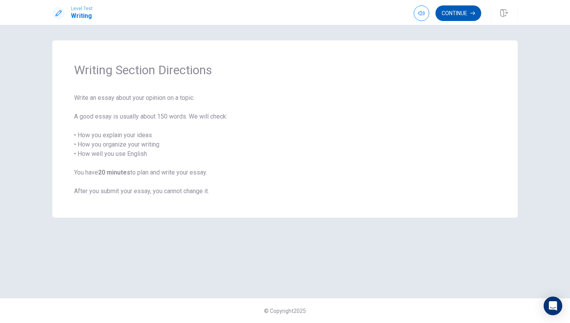
click at [457, 8] on button "Continue" at bounding box center [459, 13] width 46 height 16
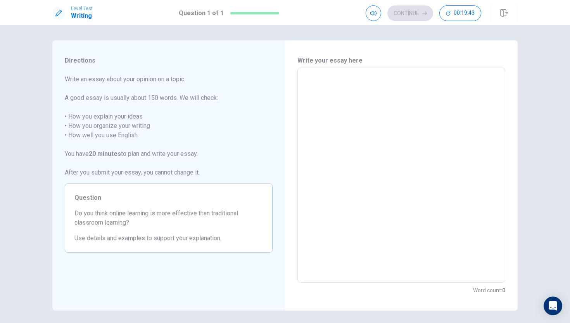
click at [357, 90] on textarea at bounding box center [401, 175] width 197 height 202
drag, startPoint x: 90, startPoint y: 211, endPoint x: 172, endPoint y: 214, distance: 82.7
click at [172, 214] on span "Do you think online learning is more effective than traditional classroom learn…" at bounding box center [169, 217] width 189 height 19
click at [336, 102] on textarea "To enrich screen reader interactions, please activate Accessibility in Grammarl…" at bounding box center [401, 175] width 197 height 202
type textarea "n"
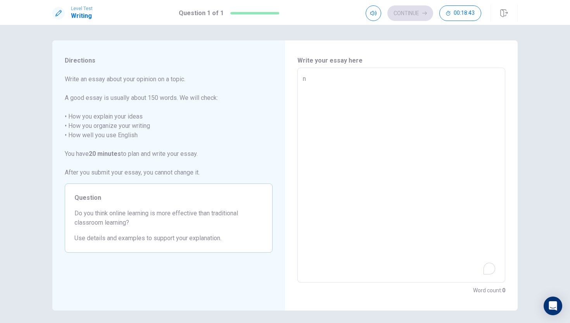
type textarea "x"
type textarea "no"
type textarea "x"
type textarea "now"
type textarea "x"
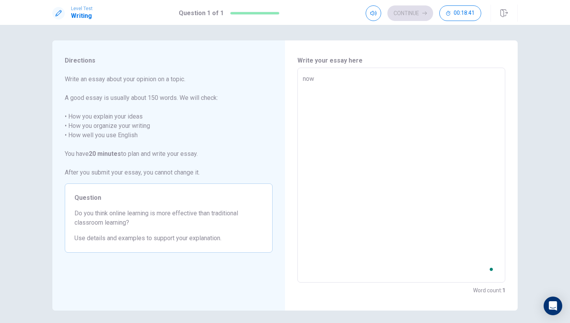
type textarea "nowa"
type textarea "x"
type textarea "nowad"
type textarea "x"
type textarea "nowada"
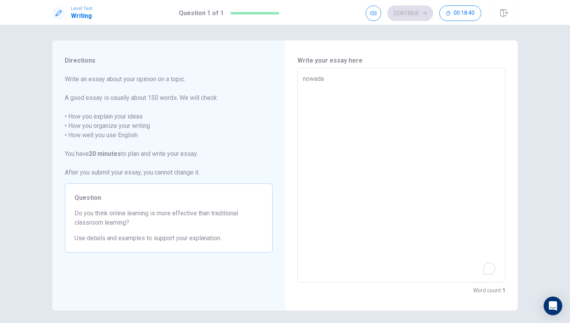
type textarea "x"
type textarea "nowaday"
type textarea "x"
type textarea "nowadays"
type textarea "x"
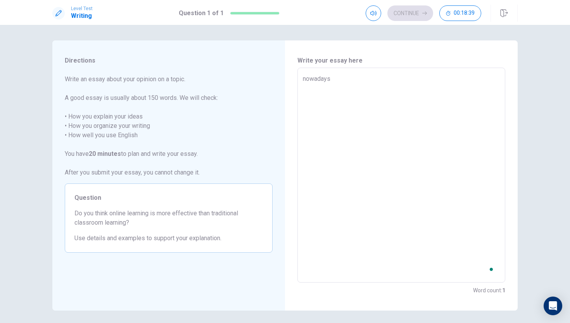
type textarea "nowadays"
type textarea "x"
type textarea "nowadays p"
type textarea "x"
type textarea "nowadays pe"
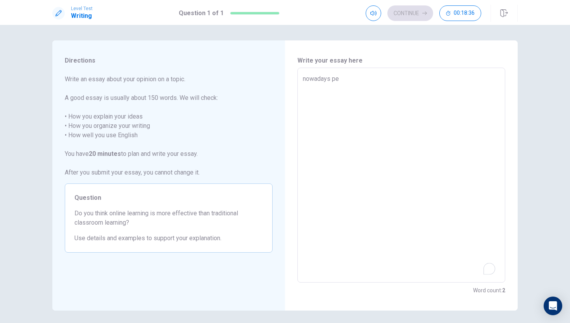
type textarea "x"
type textarea "nowadays peo"
type textarea "x"
type textarea "nowadays peop"
type textarea "x"
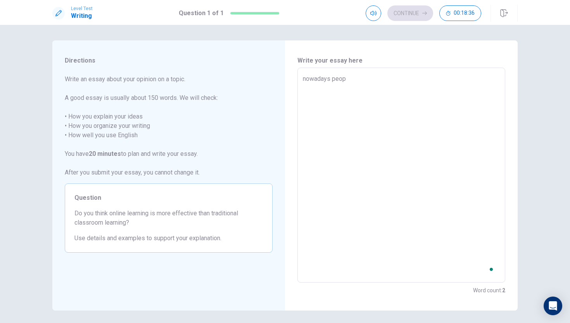
type textarea "nowadays peopl"
type textarea "x"
type textarea "nowadays people"
type textarea "x"
type textarea "nowadays people"
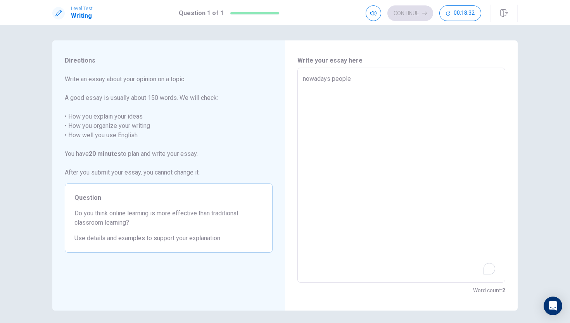
type textarea "x"
type textarea "nowadays people"
type textarea "x"
type textarea "nowadays peopl"
type textarea "x"
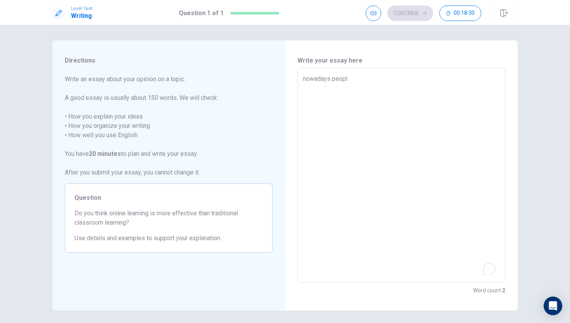
type textarea "nowadays peop"
type textarea "x"
type textarea "nowadays peo"
type textarea "x"
type textarea "nowadays pe"
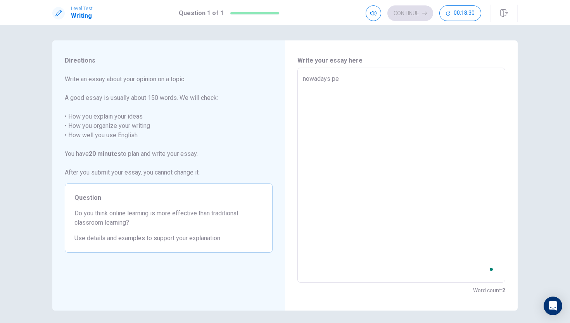
type textarea "x"
type textarea "nowadays p"
type textarea "x"
type textarea "nowadays"
type textarea "x"
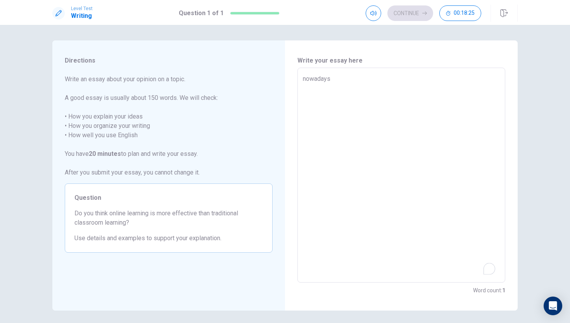
type textarea "nowadays"
type textarea "x"
type textarea "nowaday"
type textarea "x"
type textarea "nowada"
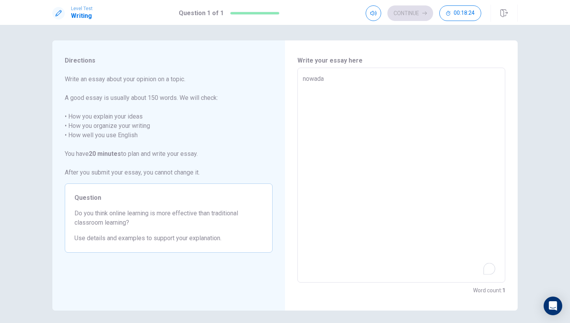
type textarea "x"
type textarea "nowad"
type textarea "x"
type textarea "nowa"
type textarea "x"
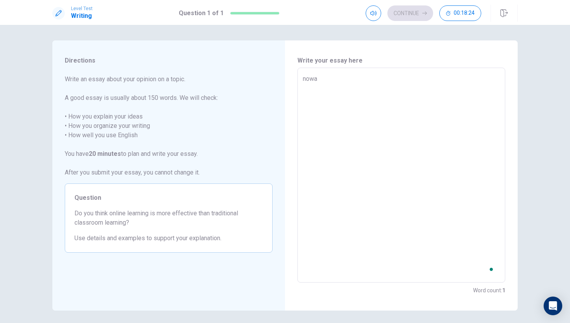
type textarea "now"
type textarea "x"
type textarea "no"
type textarea "x"
type textarea "n"
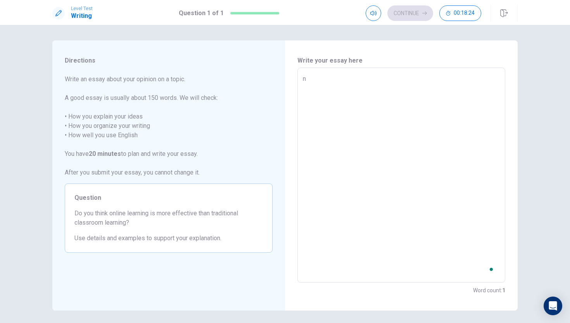
type textarea "x"
type textarea "i"
type textarea "x"
type textarea "i"
type textarea "x"
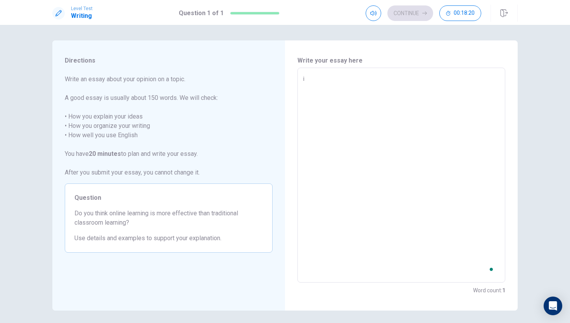
type textarea "i t"
type textarea "x"
type textarea "i th"
type textarea "x"
type textarea "i thi"
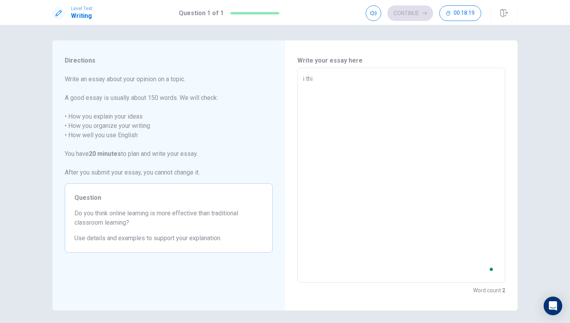
type textarea "x"
type textarea "i thin"
type textarea "x"
type textarea "i think"
type textarea "x"
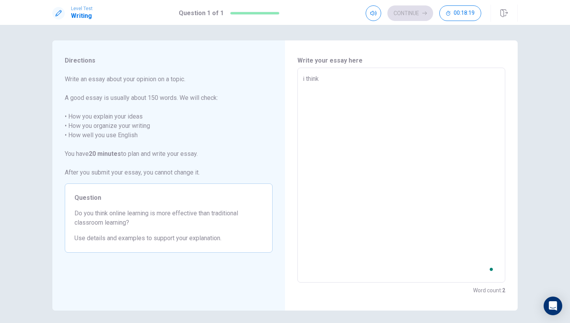
type textarea "i think"
type textarea "x"
type textarea "i think o"
type textarea "x"
type textarea "i think on"
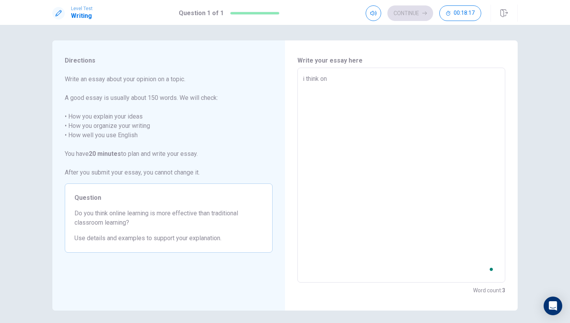
type textarea "x"
type textarea "i think oni"
type textarea "x"
type textarea "i think onin"
type textarea "x"
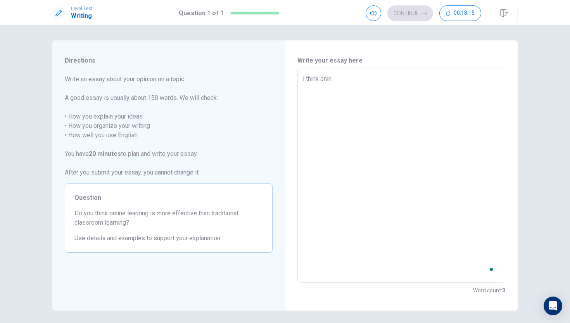
type textarea "i think onine"
type textarea "x"
type textarea "i think onin"
type textarea "x"
type textarea "i think oni"
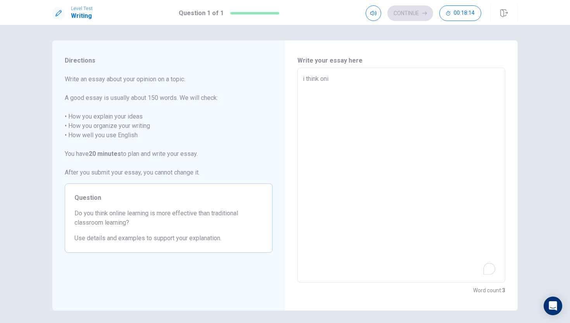
type textarea "x"
type textarea "i think on"
type textarea "x"
type textarea "i think o"
type textarea "x"
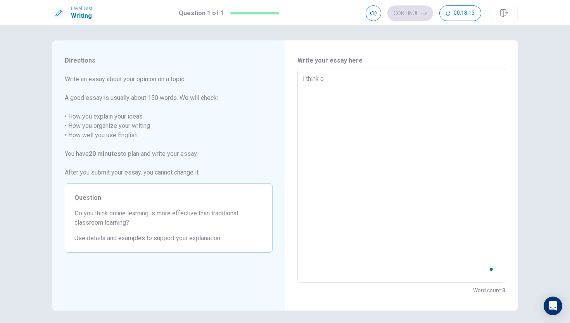
type textarea "i think on"
type textarea "x"
type textarea "i think onl"
type textarea "x"
type textarea "i think onli"
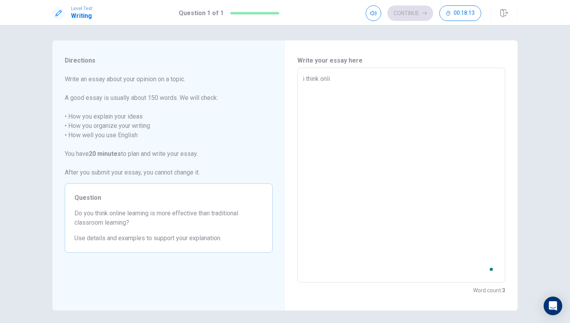
type textarea "x"
type textarea "i think [PERSON_NAME]"
type textarea "x"
type textarea "i think online"
type textarea "x"
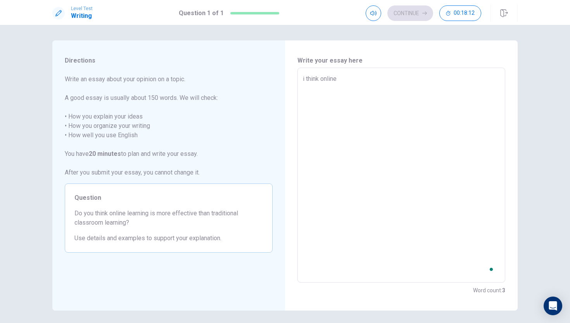
type textarea "i think online"
type textarea "x"
type textarea "i think online e"
type textarea "x"
type textarea "i think online ea"
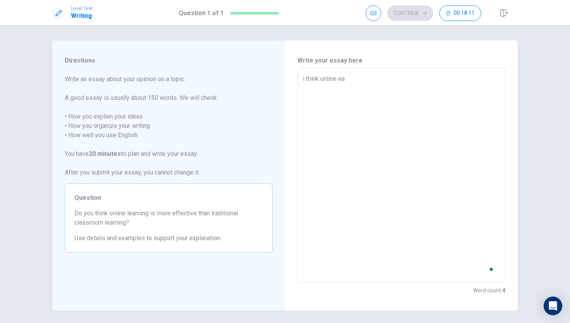
type textarea "x"
type textarea "i think online ean"
type textarea "x"
type textarea "i think online ea"
type textarea "x"
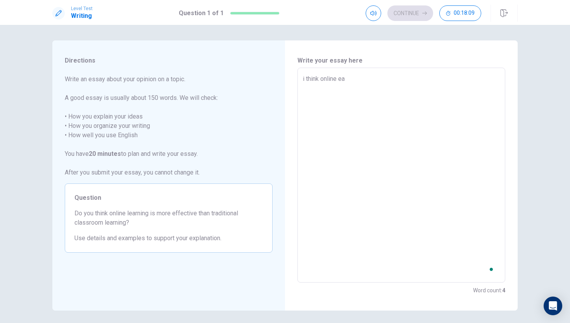
type textarea "i think online e"
type textarea "x"
type textarea "i think online"
type textarea "x"
type textarea "i think online l"
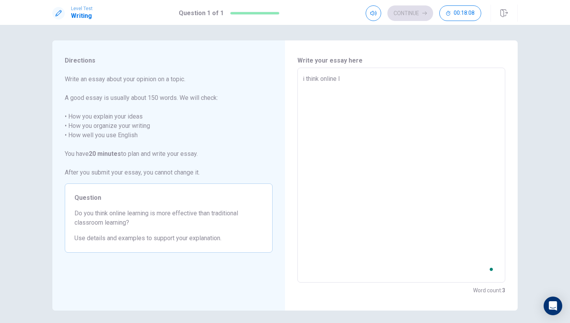
type textarea "x"
type textarea "i think online le"
type textarea "x"
type textarea "i think online lea"
type textarea "x"
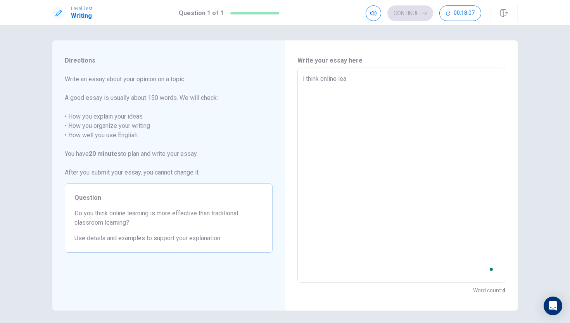
type textarea "i think online [PERSON_NAME]"
type textarea "x"
type textarea "i think online learn"
type textarea "x"
type textarea "i think online learni"
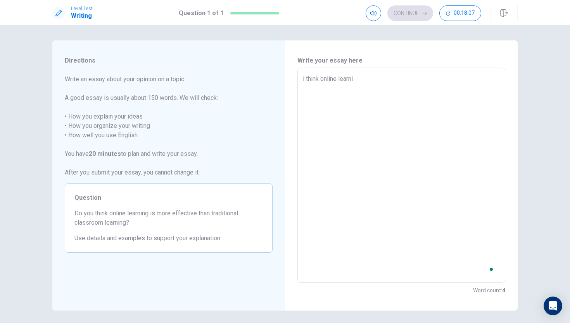
type textarea "x"
type textarea "i think online learnin"
type textarea "x"
type textarea "i think online learning"
type textarea "x"
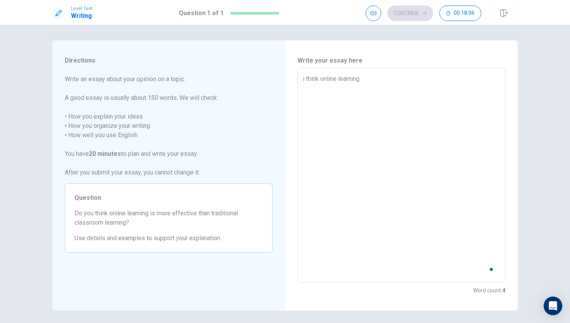
type textarea "i think online learning"
type textarea "x"
type textarea "i think online learning i"
type textarea "x"
type textarea "i think online learning is"
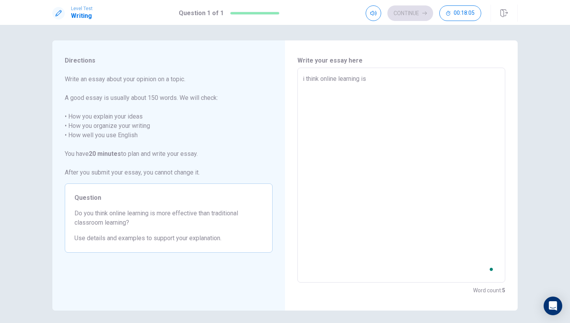
type textarea "x"
type textarea "i think online learning is"
type textarea "x"
type textarea "i think online learning is m"
type textarea "x"
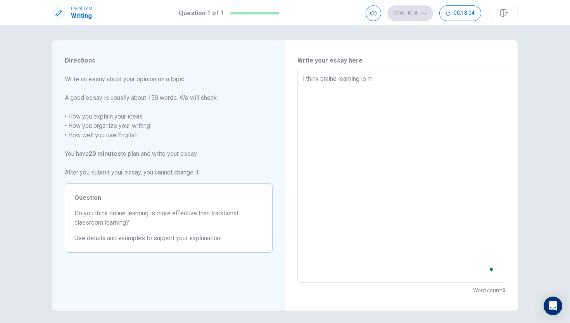
type textarea "i think online learning is mo"
type textarea "x"
type textarea "i think online learning is mor"
type textarea "x"
type textarea "i think online learning is more"
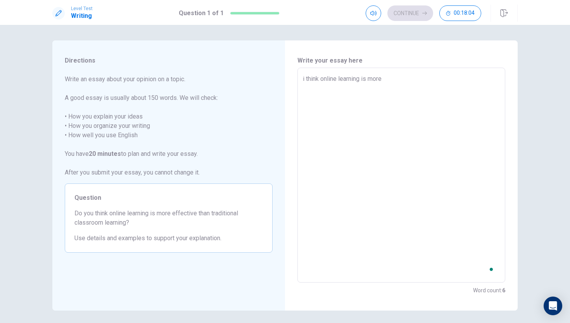
type textarea "x"
type textarea "i think online learning is more"
type textarea "x"
type textarea "i think online learning is more"
type textarea "x"
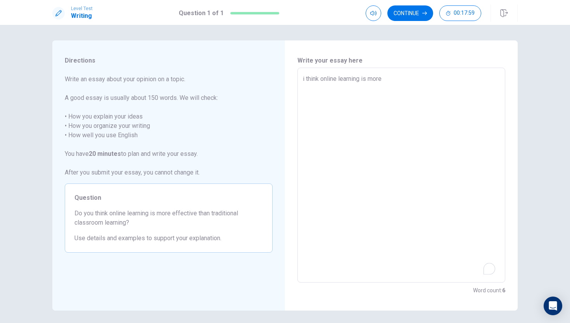
type textarea "i think online learning is mor"
type textarea "x"
type textarea "i think online learning is mo"
type textarea "x"
type textarea "i think online learning is m"
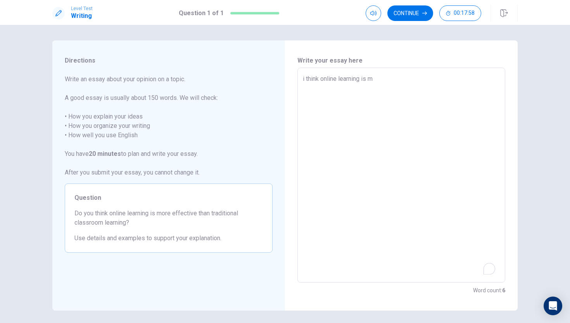
type textarea "x"
type textarea "i think online learning is"
type textarea "x"
type textarea "i think online learning is l"
type textarea "x"
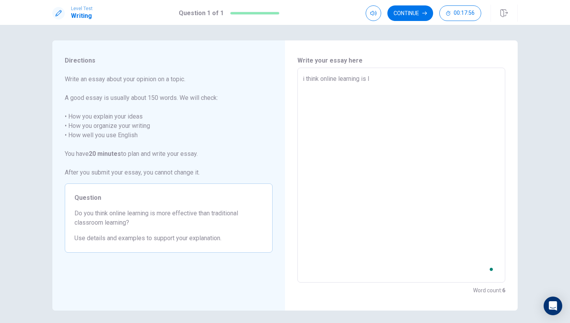
type textarea "i think online learning is le"
type textarea "x"
type textarea "i think online learning is les"
type textarea "x"
type textarea "i think online learning is less"
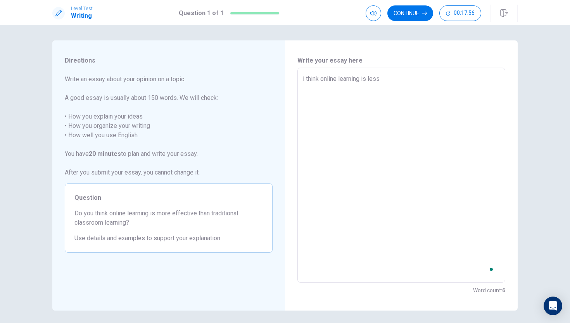
type textarea "x"
type textarea "i think online learning is less"
type textarea "x"
type textarea "i think online learning is less e"
type textarea "x"
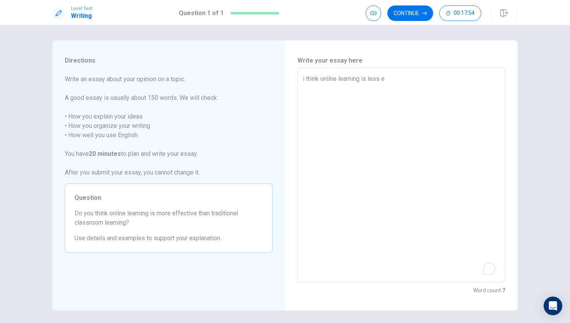
type textarea "i think online learning is less ef"
type textarea "x"
type textarea "i think online learning is less eff"
type textarea "x"
type textarea "i think online learning is less effe"
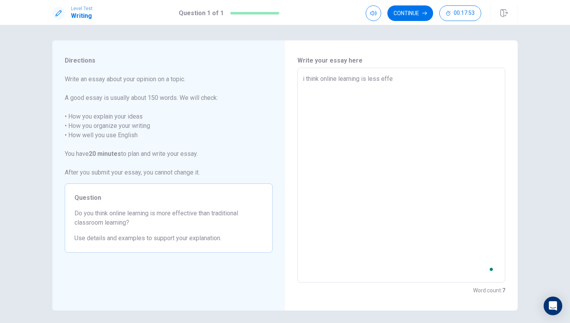
type textarea "x"
type textarea "i think online learning is less effec"
type textarea "x"
type textarea "i think online learning is less effect"
type textarea "x"
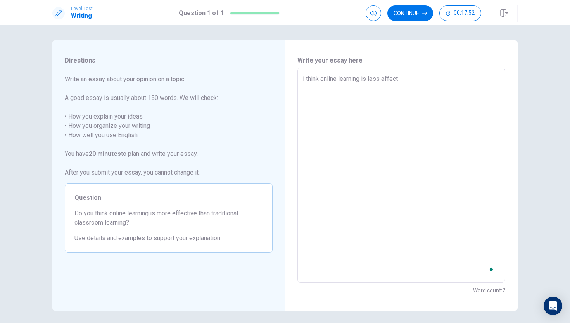
type textarea "i think online learning is less effecti"
type textarea "x"
type textarea "i think online learning is less effectib"
type textarea "x"
type textarea "i think online learning is less effecti"
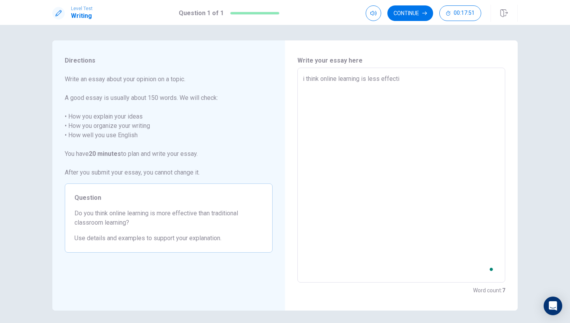
type textarea "x"
type textarea "i think online learning is less effectiv"
type textarea "x"
type textarea "i think online learning is less effective"
type textarea "x"
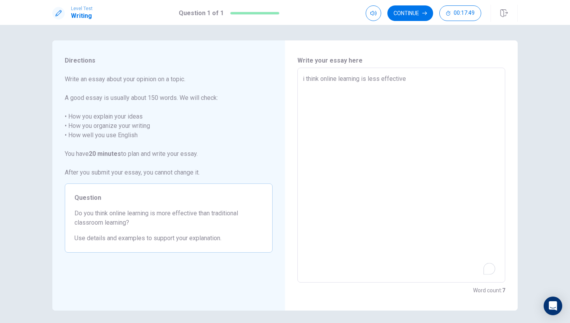
type textarea "i think online learning is less effective"
type textarea "x"
type textarea "i think online learning is less effective t"
type textarea "x"
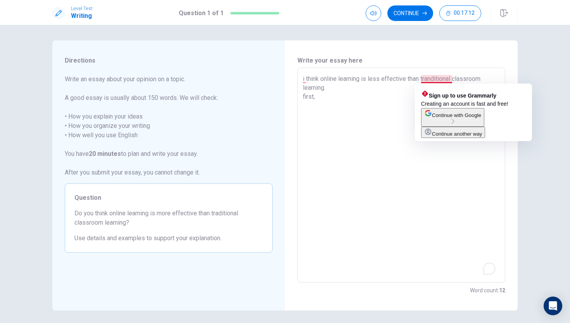
click at [453, 79] on textarea "i think online learning is less effective than tranditional classroom learning.…" at bounding box center [401, 175] width 197 height 202
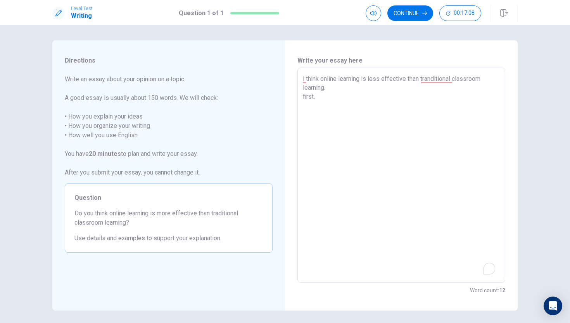
drag, startPoint x: 453, startPoint y: 79, endPoint x: 494, endPoint y: 40, distance: 56.5
click at [494, 40] on div "Directions Write an essay about your opinion on a topic. A good essay is usuall…" at bounding box center [285, 174] width 570 height 298
click at [494, 42] on div "Write your essay here i think online learning is less effective than trandition…" at bounding box center [401, 175] width 233 height 270
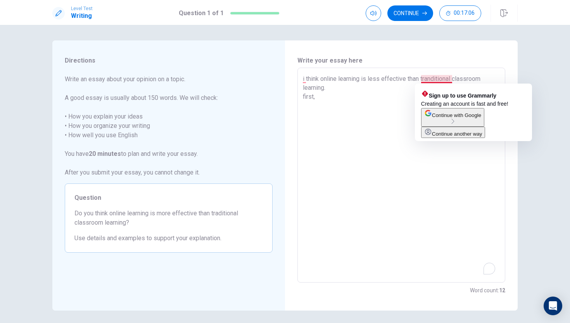
click at [429, 79] on textarea "i think online learning is less effective than tranditional classroom learning.…" at bounding box center [401, 175] width 197 height 202
click at [434, 78] on textarea "i think online learning is less effective than tranditional classroom learning.…" at bounding box center [401, 175] width 197 height 202
click at [432, 78] on textarea "i think online learning is less effective than tranditional classroom learning.…" at bounding box center [401, 175] width 197 height 202
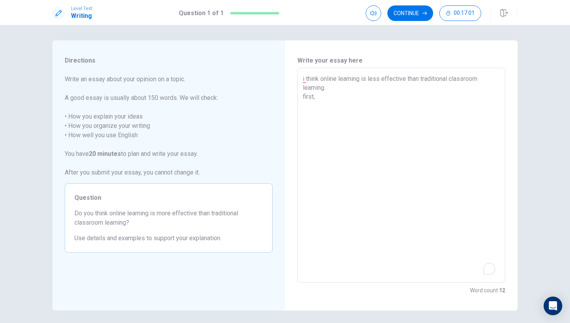
click at [326, 95] on textarea "i think online learning is less effective than traditional classroom learning. …" at bounding box center [401, 175] width 197 height 202
drag, startPoint x: 421, startPoint y: 79, endPoint x: 329, endPoint y: 90, distance: 92.3
click at [329, 90] on textarea "i think online learning is less effective than traditional classroom learning. …" at bounding box center [401, 175] width 197 height 202
click at [457, 76] on textarea "i think online learning is less effective than traditional clssroom first, i th…" at bounding box center [401, 175] width 197 height 202
click at [486, 79] on textarea "i think online learning is less effective than traditional classroom first, i t…" at bounding box center [401, 175] width 197 height 202
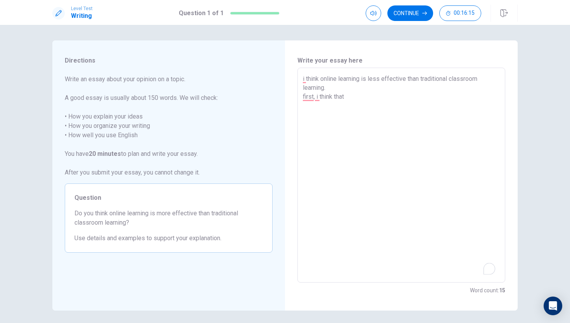
click at [373, 101] on textarea "i think online learning is less effective than traditional classroom learning. …" at bounding box center [401, 175] width 197 height 202
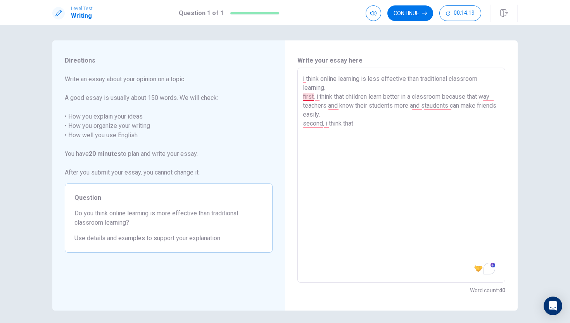
click at [315, 97] on textarea "i think online learning is less effective than traditional classroom learning. …" at bounding box center [401, 175] width 197 height 202
click at [314, 99] on textarea "i think online learning is less effective than traditional classroom learning. …" at bounding box center [401, 175] width 197 height 202
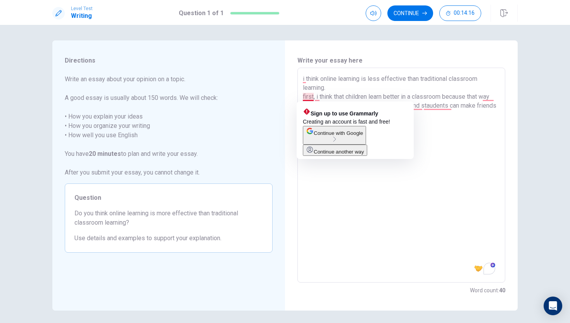
click at [314, 97] on textarea "i think online learning is less effective than traditional classroom learning. …" at bounding box center [401, 175] width 197 height 202
click at [312, 97] on textarea "i think online learning is less effective than traditional classroom learning. …" at bounding box center [401, 175] width 197 height 202
click at [314, 97] on textarea "i think online learning is less effective than traditional classroom learning. …" at bounding box center [401, 175] width 197 height 202
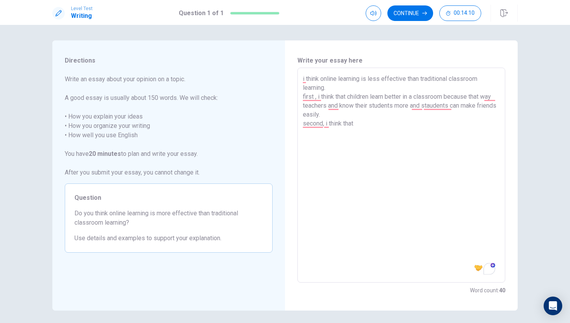
click at [321, 96] on textarea "i think online learning is less effective than traditional classroom learning. …" at bounding box center [401, 175] width 197 height 202
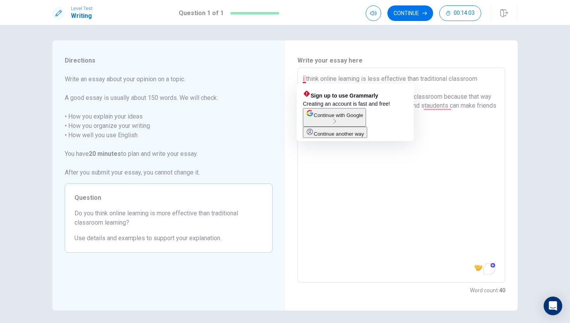
click at [305, 80] on textarea "i think online learning is less effective than traditional classroom learning. …" at bounding box center [401, 175] width 197 height 202
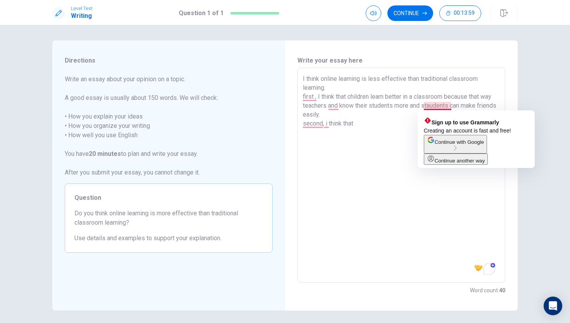
click at [436, 105] on textarea "I think online learning is less effective than traditional classroom learning. …" at bounding box center [401, 175] width 197 height 202
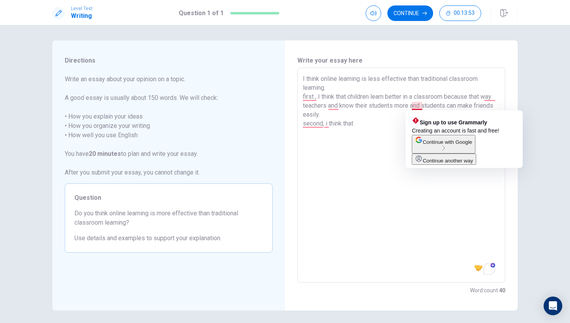
click at [423, 106] on textarea "I think online learning is less effective than traditional classroom learning. …" at bounding box center [401, 175] width 197 height 202
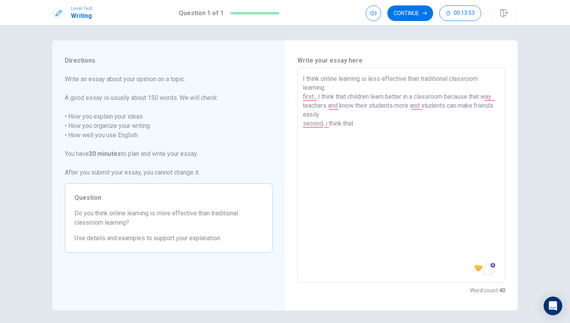
click at [402, 161] on textarea "I think online learning is less effective than traditional classroom learning. …" at bounding box center [401, 175] width 197 height 202
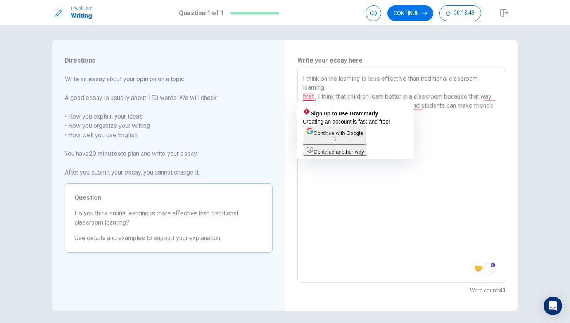
click at [305, 97] on textarea "I think online learning is less effective than traditional classroom learning. …" at bounding box center [401, 175] width 197 height 202
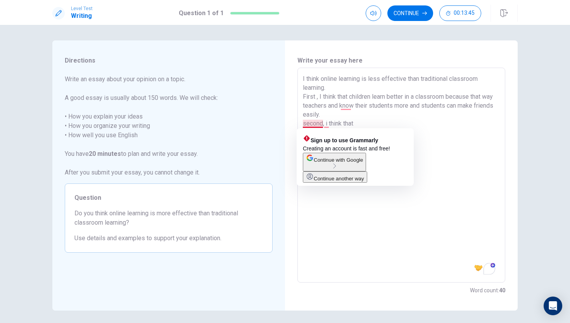
click at [305, 123] on textarea "I think online learning is less effective than traditional classroom learning. …" at bounding box center [401, 175] width 197 height 202
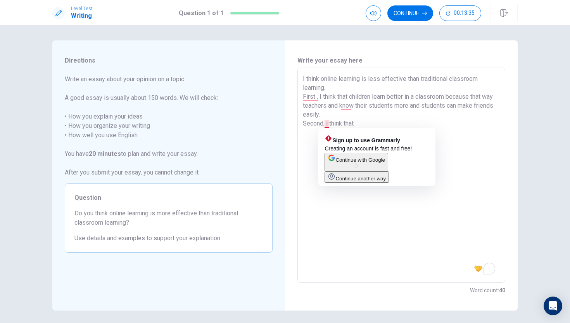
click at [324, 123] on textarea "I think online learning is less effective than traditional classroom learning. …" at bounding box center [401, 175] width 197 height 202
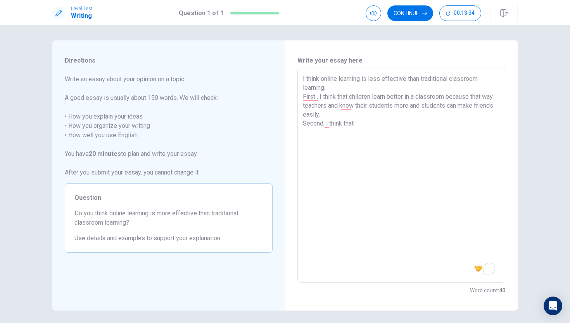
click at [324, 125] on textarea "I think online learning is less effective than traditional classroom learning. …" at bounding box center [401, 175] width 197 height 202
click at [329, 123] on textarea "I think online learning is less effective than traditional classroom learning. …" at bounding box center [401, 175] width 197 height 202
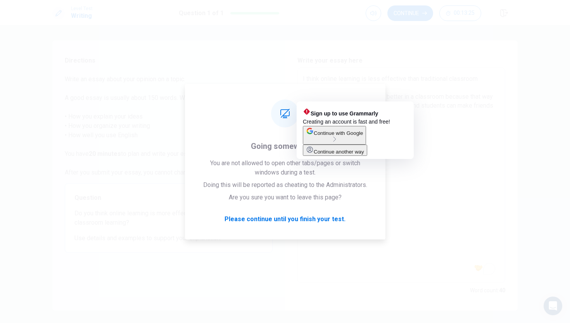
click at [351, 226] on textarea "I think online learning is less effective than traditional classroom learning. …" at bounding box center [401, 175] width 197 height 202
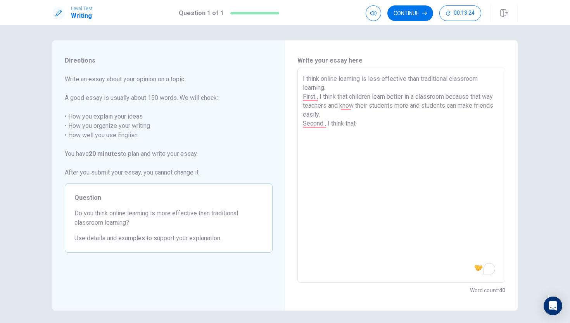
click at [374, 154] on textarea "I think online learning is less effective than traditional classroom learning. …" at bounding box center [401, 175] width 197 height 202
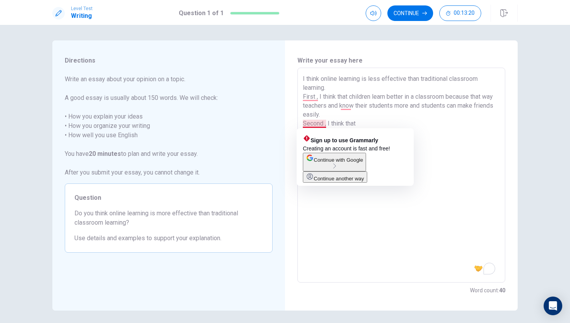
click at [324, 122] on textarea "I think online learning is less effective than traditional classroom learning. …" at bounding box center [401, 175] width 197 height 202
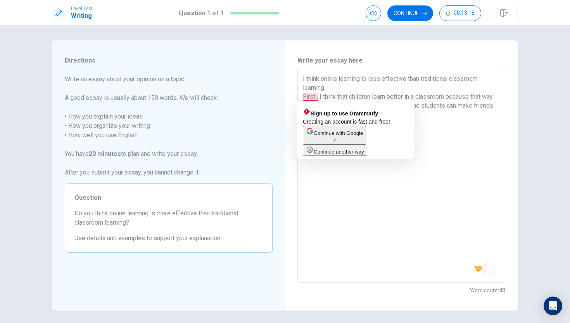
click at [315, 96] on textarea "I think online learning is less effective than traditional classroom learning. …" at bounding box center [401, 175] width 197 height 202
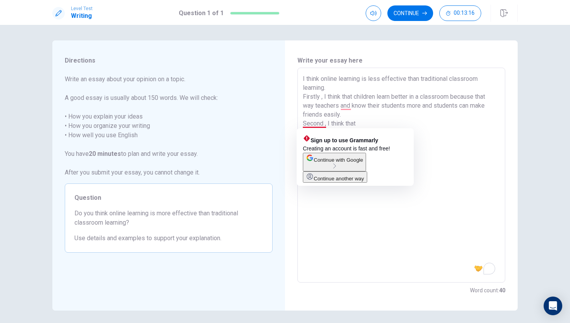
click at [323, 123] on textarea "I think online learning is less effective than traditional classroom learning. …" at bounding box center [401, 175] width 197 height 202
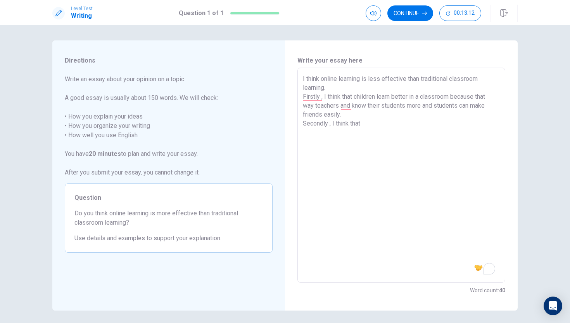
click at [373, 123] on textarea "I think online learning is less effective than traditional classroom learning. …" at bounding box center [401, 175] width 197 height 202
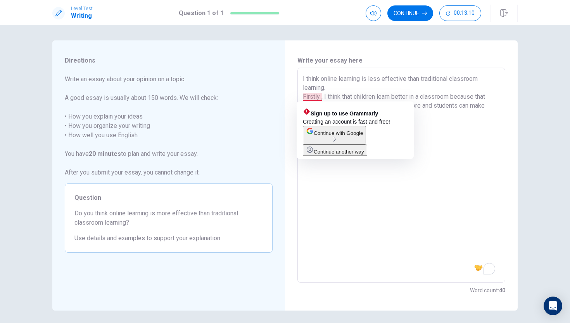
click at [322, 98] on textarea "I think online learning is less effective than traditional classroom learning. …" at bounding box center [401, 175] width 197 height 202
click at [315, 96] on textarea "I think online learning is less effective than traditional classroom learning. …" at bounding box center [401, 175] width 197 height 202
click at [320, 96] on textarea "I think online learning is less effective than traditional classroom learning. …" at bounding box center [401, 175] width 197 height 202
drag, startPoint x: 307, startPoint y: 95, endPoint x: 313, endPoint y: 95, distance: 6.6
click at [307, 95] on textarea "I think online learning is less effective than traditional classroom learning. …" at bounding box center [401, 175] width 197 height 202
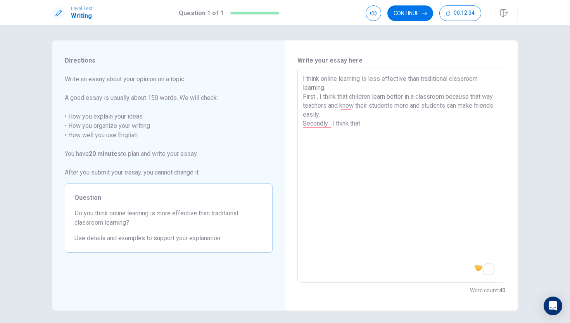
click at [367, 123] on textarea "I think online learning is less effective than traditional classroom learning. …" at bounding box center [401, 175] width 197 height 202
click at [378, 133] on textarea "I think online learning is less effective than traditional classroom learning. …" at bounding box center [401, 175] width 197 height 202
click at [459, 134] on textarea "I think online learning is less effective than traditional classroom learning. …" at bounding box center [401, 175] width 197 height 202
click at [406, 132] on textarea "I think online learning is less effective than traditional classroom learning. …" at bounding box center [401, 175] width 197 height 202
click at [325, 138] on textarea "I think online learning is less effective than traditional classroom learning. …" at bounding box center [401, 175] width 197 height 202
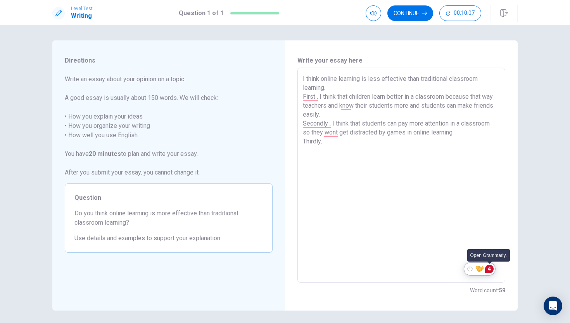
click at [489, 267] on div "4" at bounding box center [489, 268] width 9 height 9
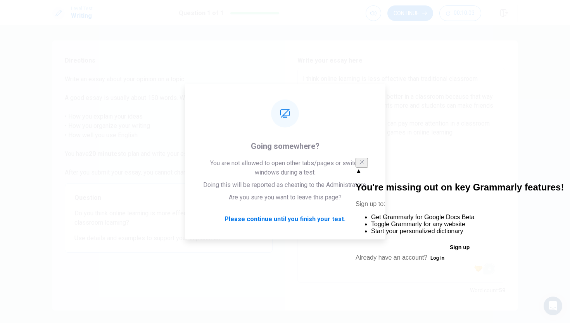
click at [365, 165] on icon "Close" at bounding box center [362, 162] width 6 height 6
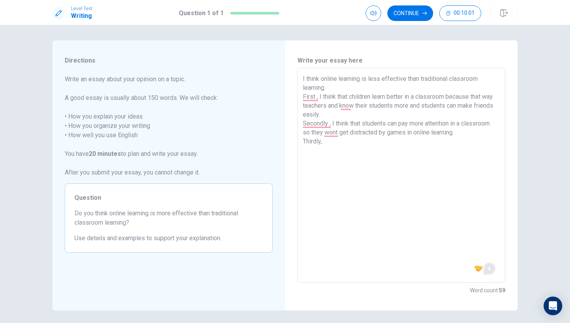
click at [325, 140] on textarea "I think online learning is less effective than traditional classroom learning. …" at bounding box center [401, 175] width 197 height 202
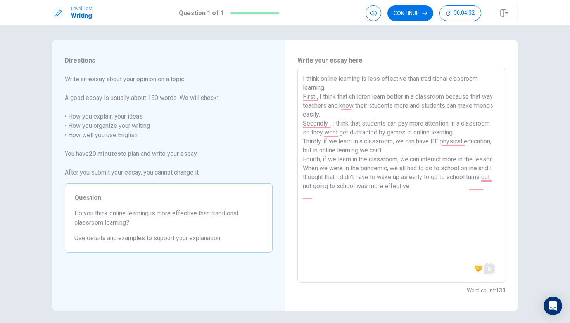
click at [466, 185] on textarea "I think online learning is less effective than traditional classroom learning. …" at bounding box center [401, 175] width 197 height 202
click at [468, 184] on textarea "I think online learning is less effective than traditional classroom learning. …" at bounding box center [401, 175] width 197 height 202
click at [324, 194] on textarea "I think online learning is less effective than traditional classroom learning. …" at bounding box center [401, 175] width 197 height 202
click at [419, 199] on textarea "I think online learning is less effective than traditional classroom learning. …" at bounding box center [401, 175] width 197 height 202
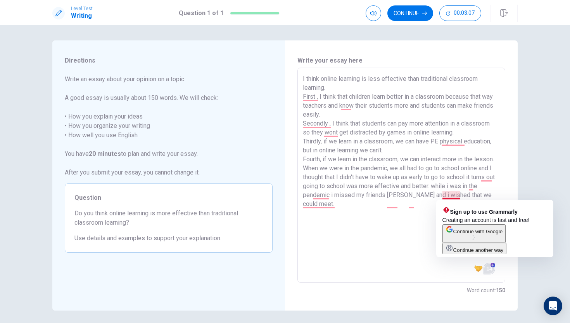
click at [442, 194] on textarea "I think online learning is less effective than traditional classroom learning. …" at bounding box center [401, 175] width 197 height 202
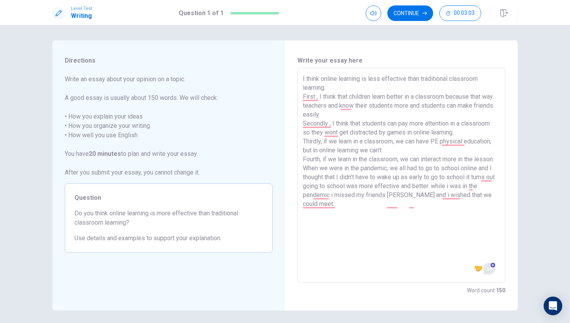
click at [440, 194] on textarea "I think online learning is less effective than traditional classroom learning. …" at bounding box center [401, 175] width 197 height 202
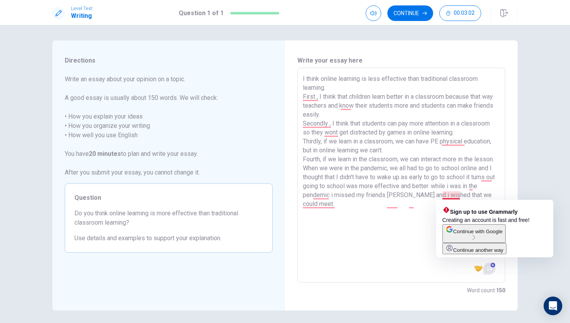
click at [441, 194] on textarea "I think online learning is less effective than traditional classroom learning. …" at bounding box center [401, 175] width 197 height 202
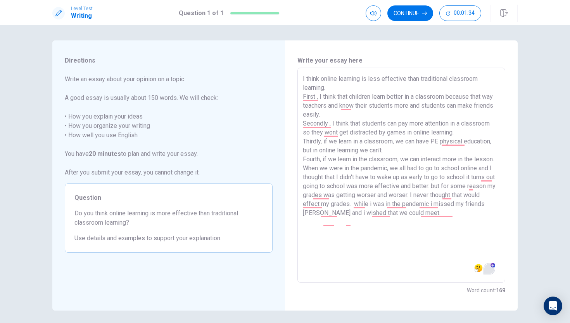
click at [439, 225] on textarea "I think online learning is less effective than traditional classroom learning. …" at bounding box center [401, 175] width 197 height 202
click at [441, 142] on textarea "I think online learning is less effective than traditional classroom learning. …" at bounding box center [401, 175] width 197 height 202
click at [414, 234] on textarea "I think online learning is less effective than traditional classroom learning. …" at bounding box center [401, 175] width 197 height 202
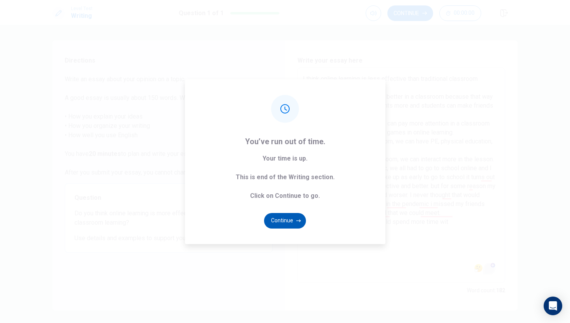
click at [291, 219] on button "Continue" at bounding box center [285, 221] width 42 height 16
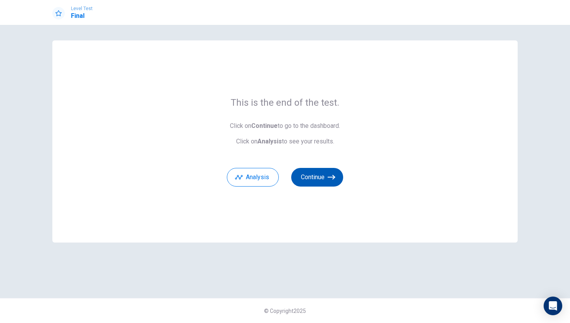
click at [324, 173] on button "Continue" at bounding box center [317, 177] width 52 height 19
